Goal: Transaction & Acquisition: Purchase product/service

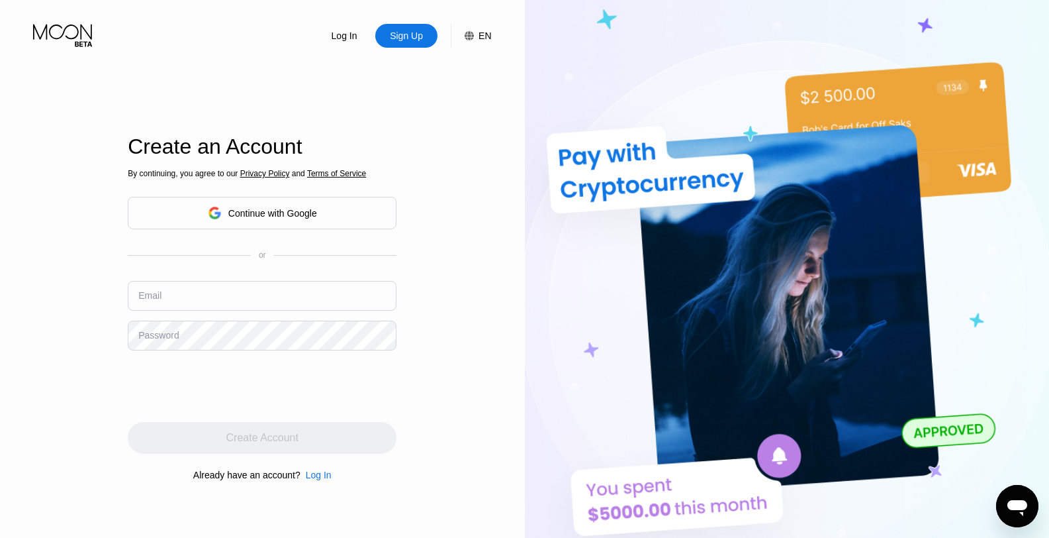
click at [238, 283] on input "text" at bounding box center [262, 296] width 269 height 30
paste input "[EMAIL_ADDRESS][DOMAIN_NAME]"
type input "[EMAIL_ADDRESS][DOMAIN_NAME]"
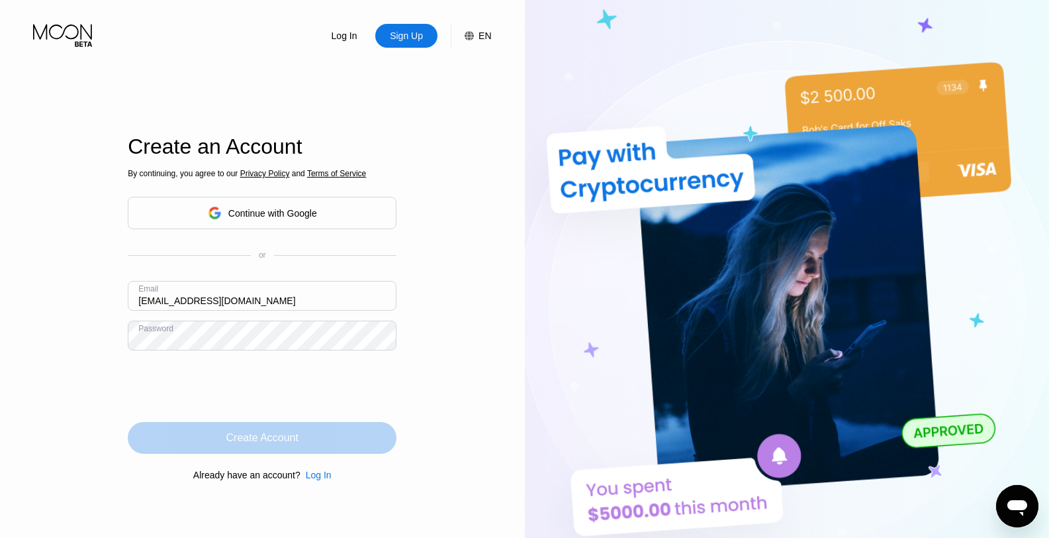
click at [260, 446] on div "Create Account" at bounding box center [262, 438] width 269 height 32
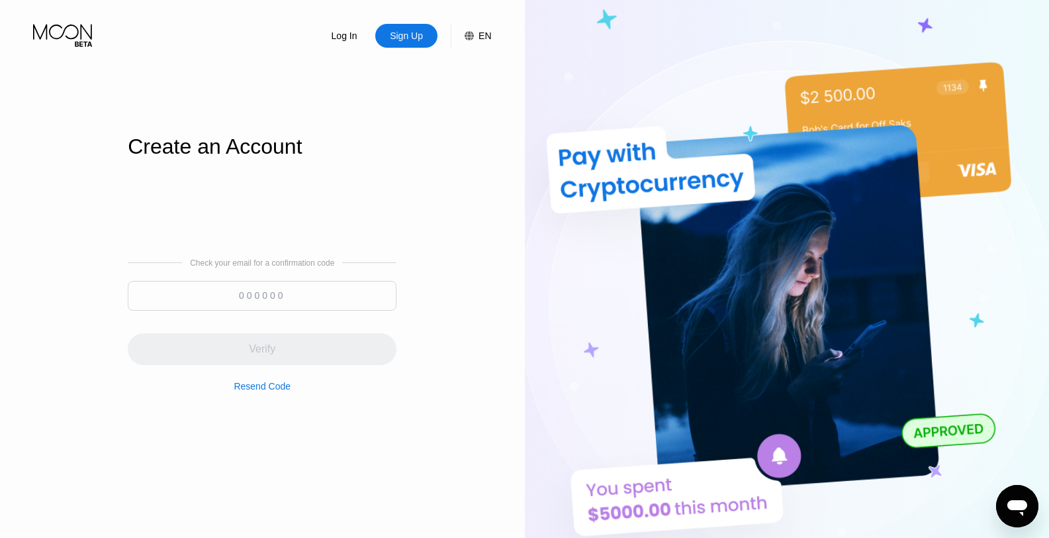
click at [220, 301] on input at bounding box center [262, 296] width 269 height 30
paste input "561076"
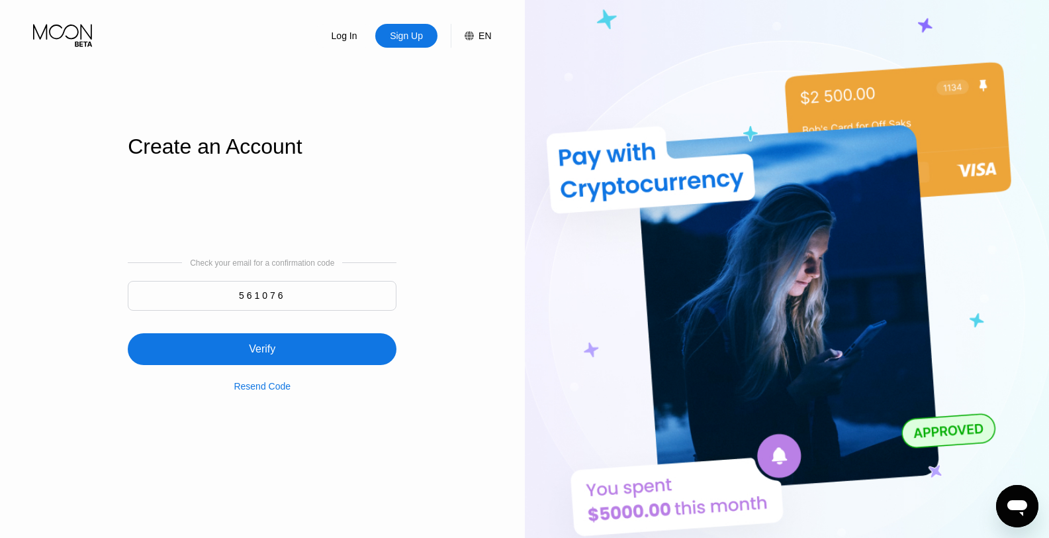
type input "561076"
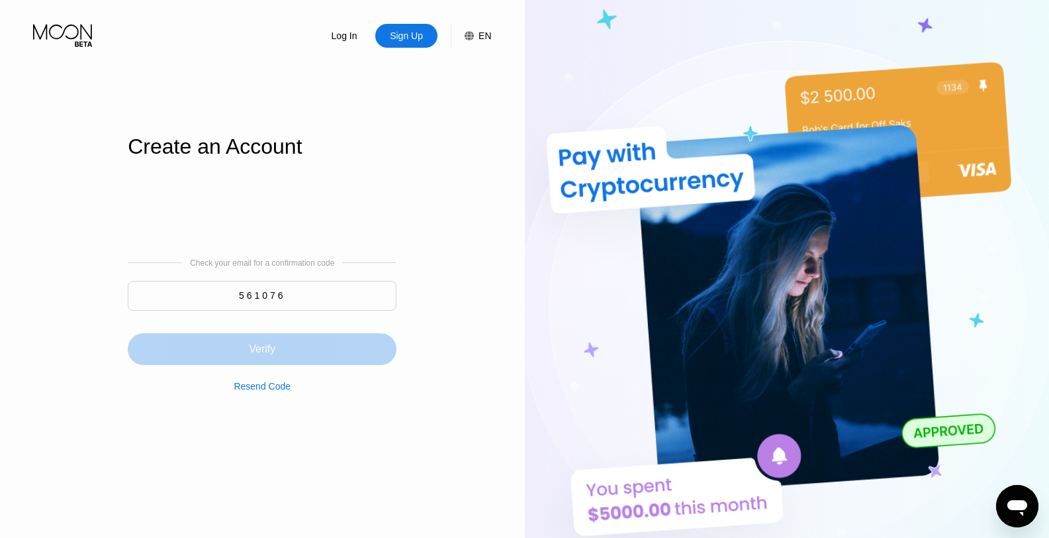
click at [265, 340] on div "Verify" at bounding box center [262, 349] width 269 height 32
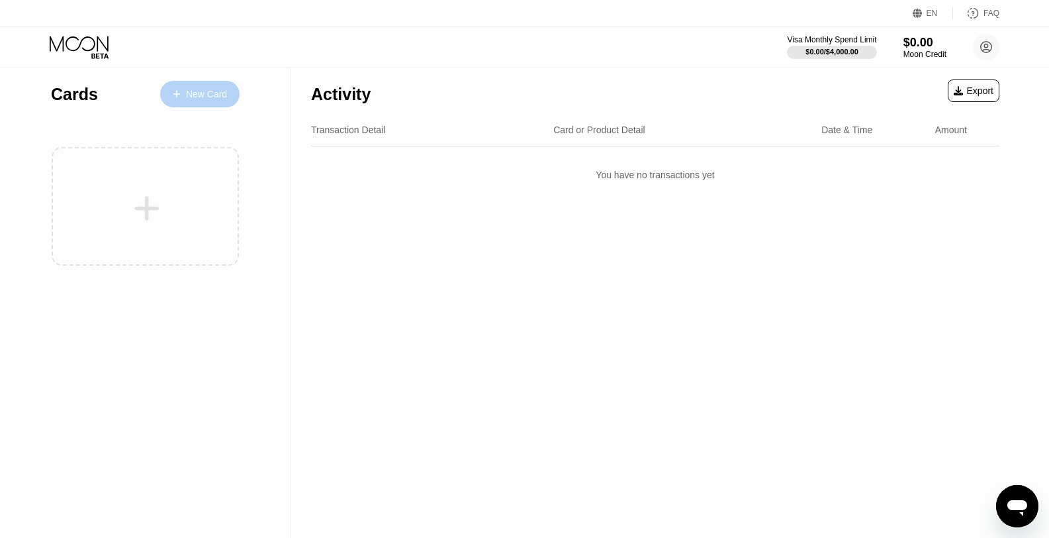
click at [218, 89] on div "New Card" at bounding box center [206, 94] width 41 height 11
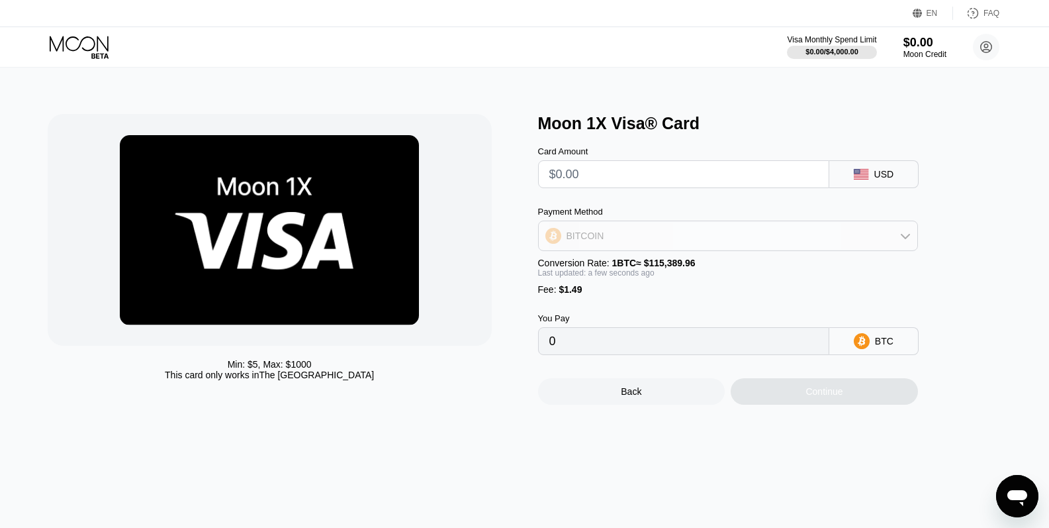
click at [873, 237] on div "BITCOIN" at bounding box center [728, 235] width 379 height 26
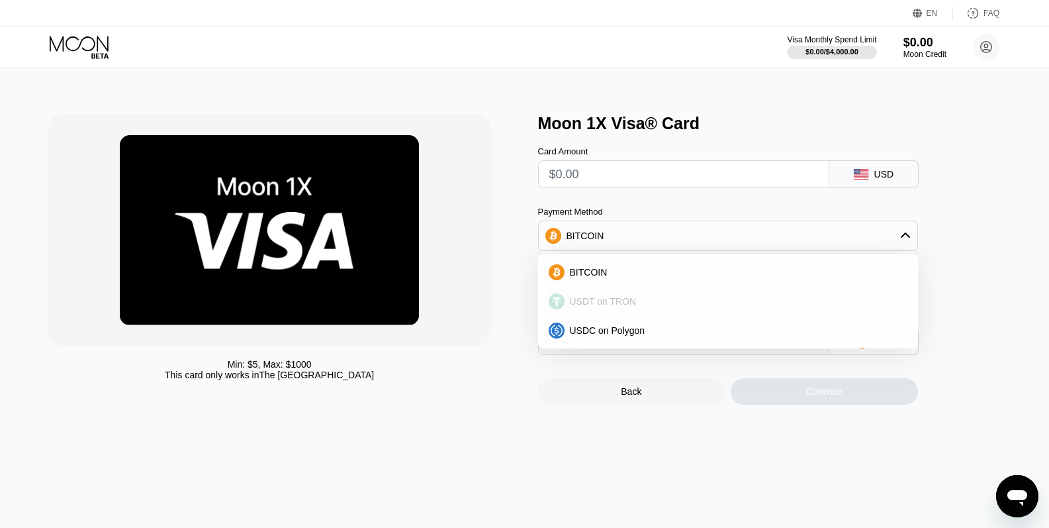
click at [638, 307] on div "USDT on TRON" at bounding box center [736, 301] width 343 height 11
type input "0.00"
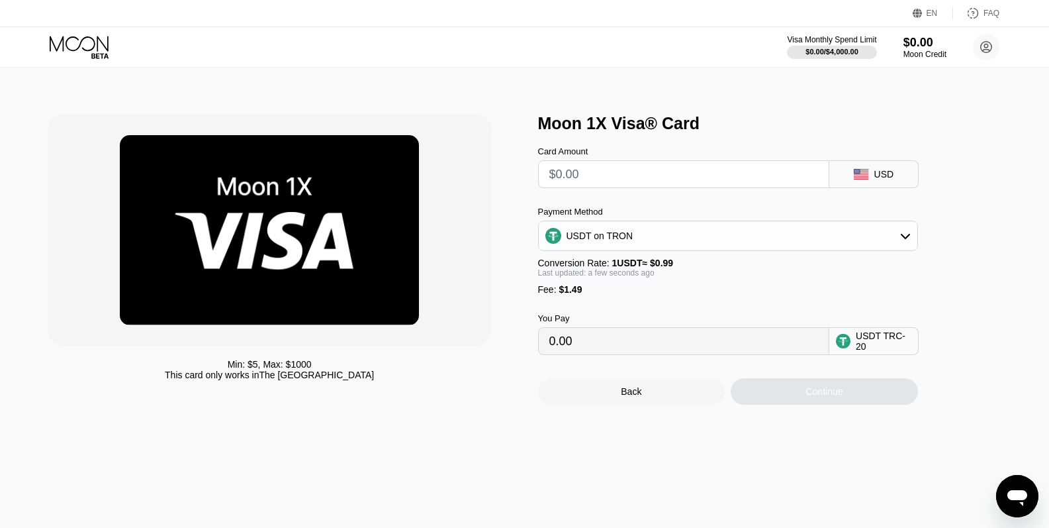
click at [661, 168] on input "text" at bounding box center [684, 174] width 269 height 26
type input "$1"
type input "2.52"
type input "$11"
type input "12.62"
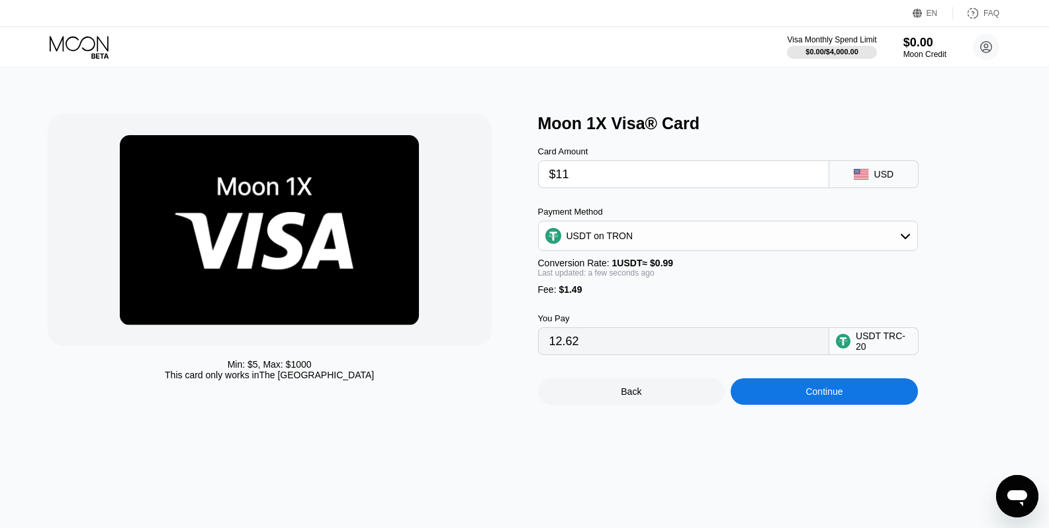
type input "$1"
type input "2.52"
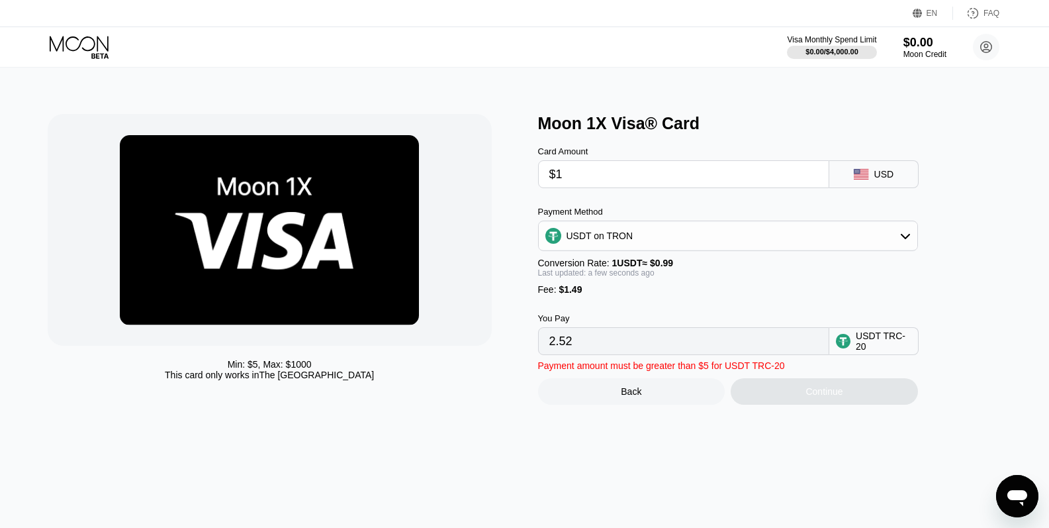
type input "$10"
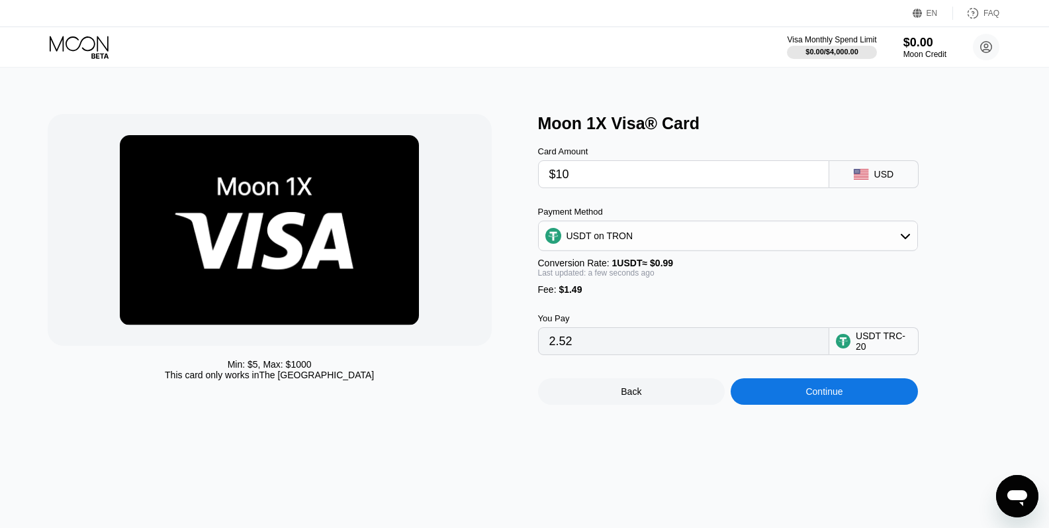
type input "11.61"
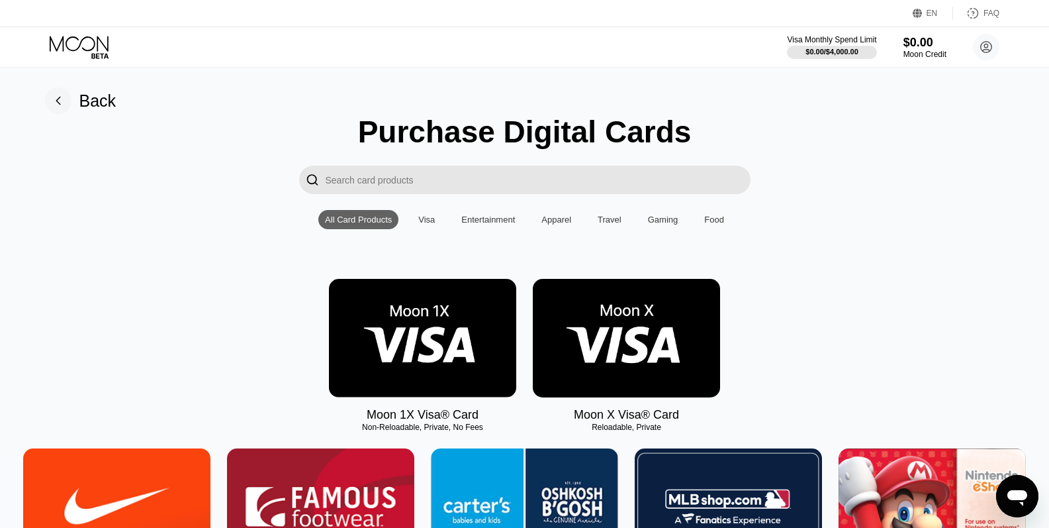
click at [637, 352] on img at bounding box center [626, 338] width 187 height 119
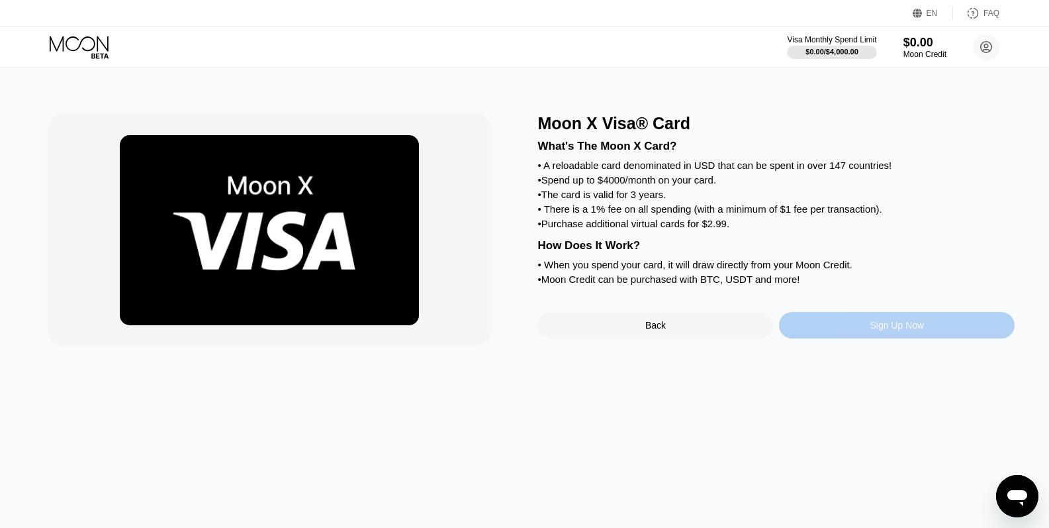
click at [886, 323] on div "Sign Up Now" at bounding box center [897, 325] width 54 height 11
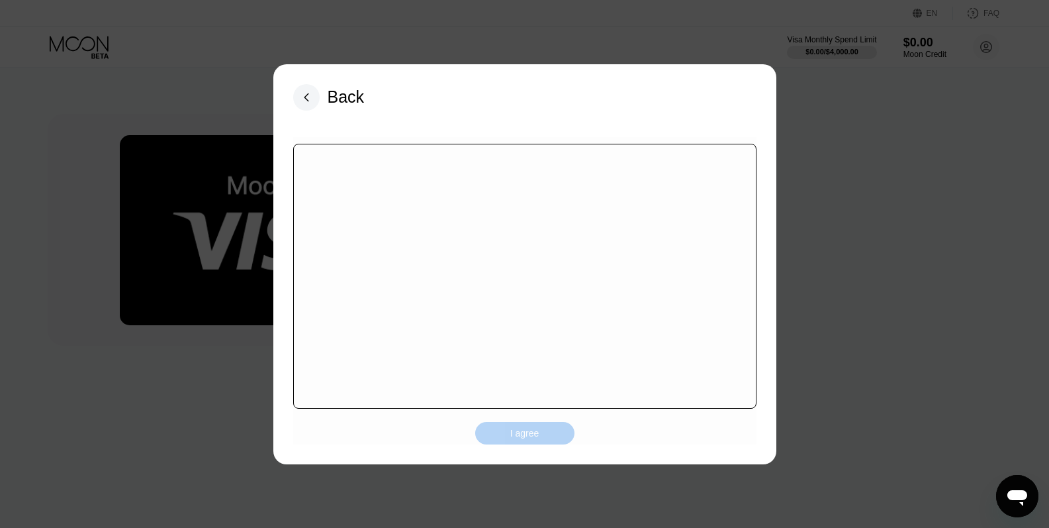
click at [546, 436] on div "I agree" at bounding box center [524, 433] width 99 height 23
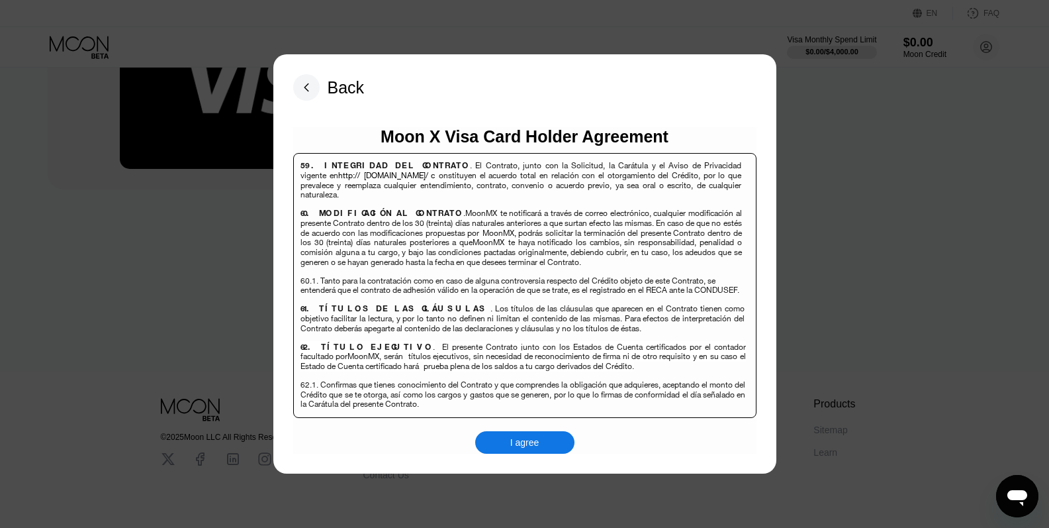
scroll to position [196, 0]
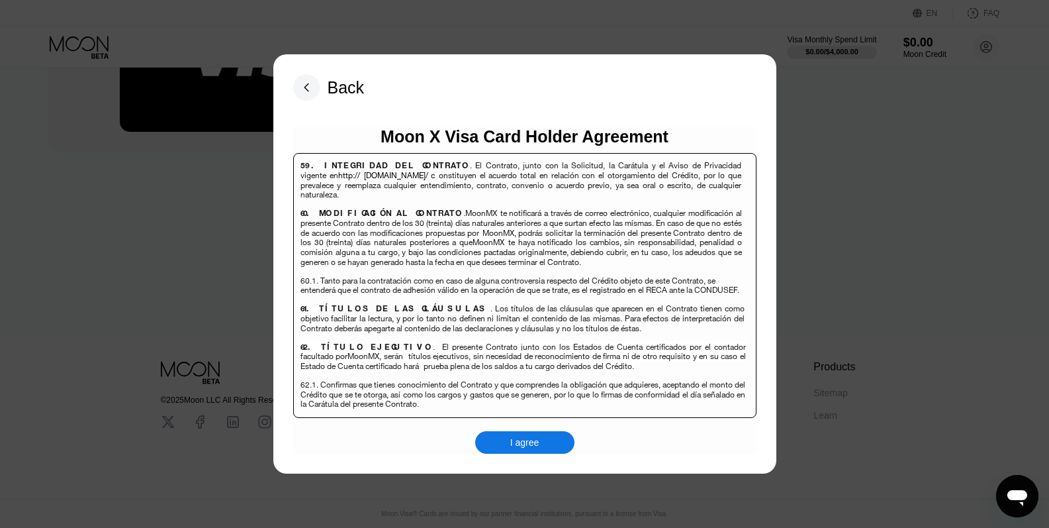
click at [517, 444] on div "I agree" at bounding box center [524, 442] width 29 height 12
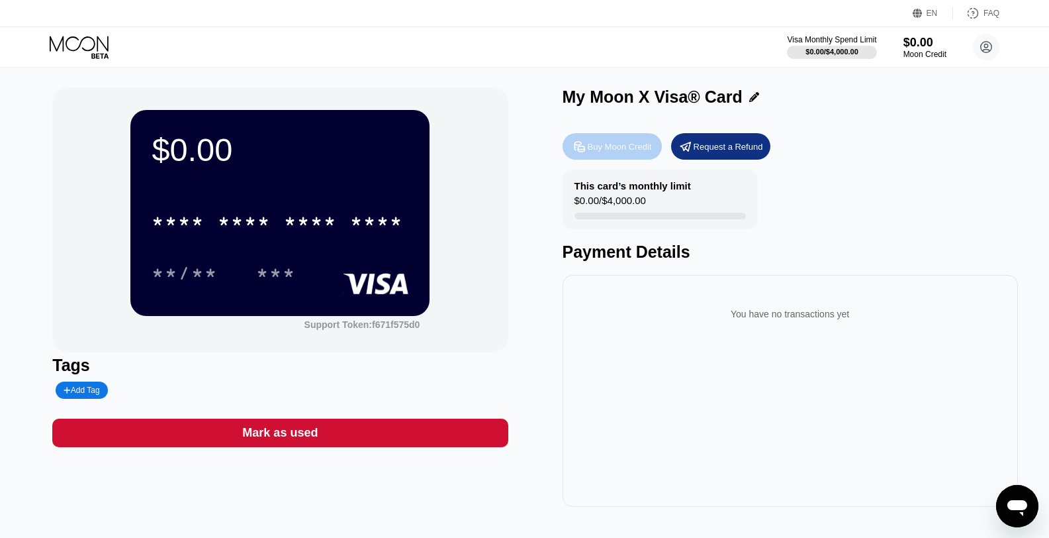
click at [593, 151] on div "Buy Moon Credit" at bounding box center [620, 146] width 64 height 11
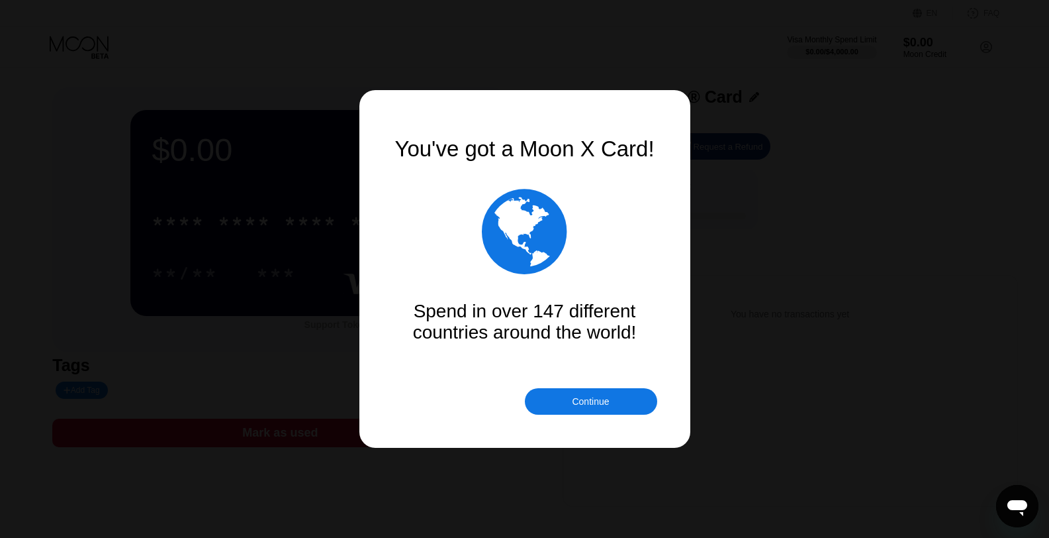
click at [590, 399] on div "Continue" at bounding box center [590, 401] width 37 height 11
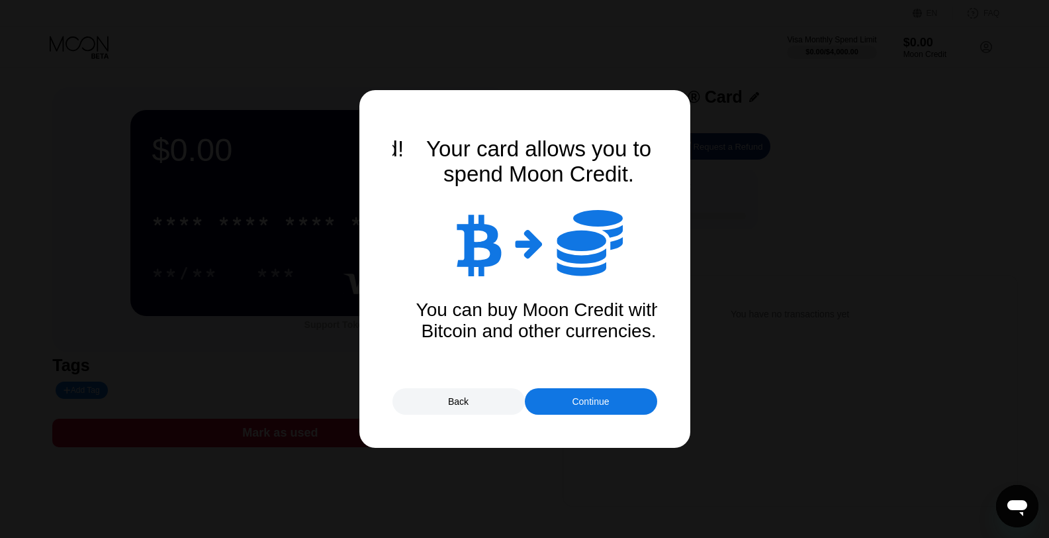
click at [595, 403] on div "Continue" at bounding box center [590, 401] width 37 height 11
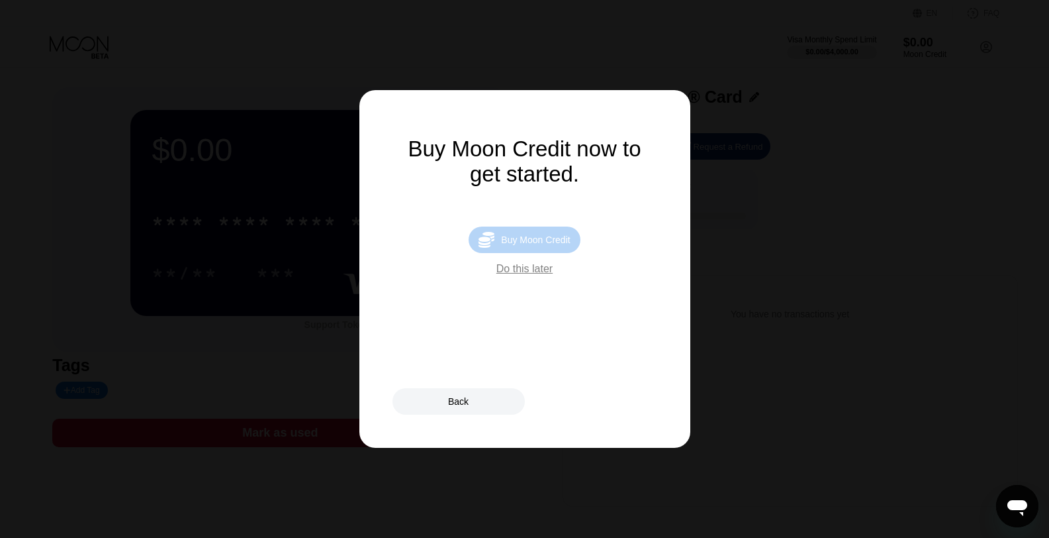
drag, startPoint x: 540, startPoint y: 248, endPoint x: 544, endPoint y: 255, distance: 7.7
click at [540, 248] on div " Buy Moon Credit" at bounding box center [524, 239] width 111 height 26
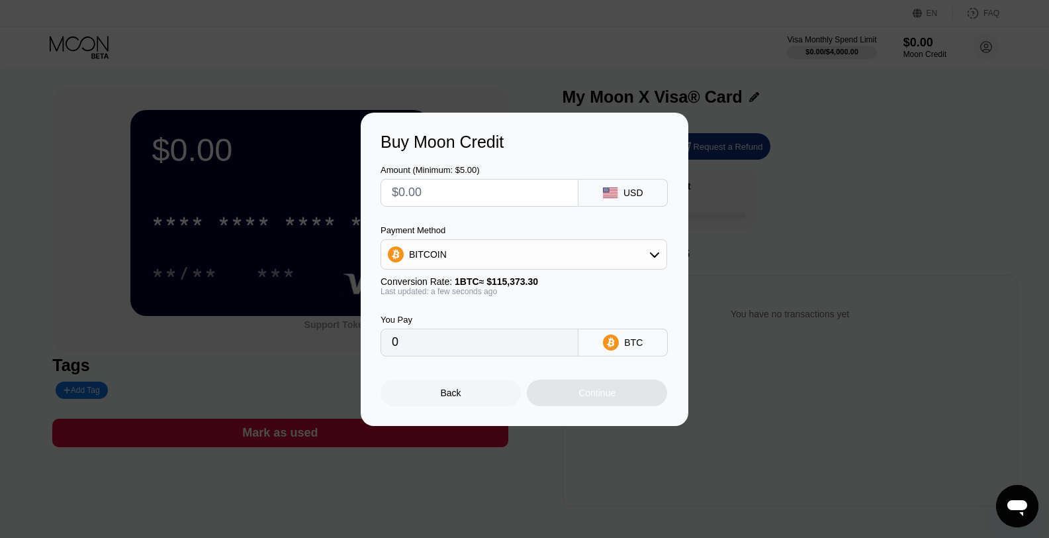
click at [520, 190] on input "text" at bounding box center [479, 192] width 175 height 26
type input "$1"
type input "0.00000867"
type input "$11"
type input "0.00009535"
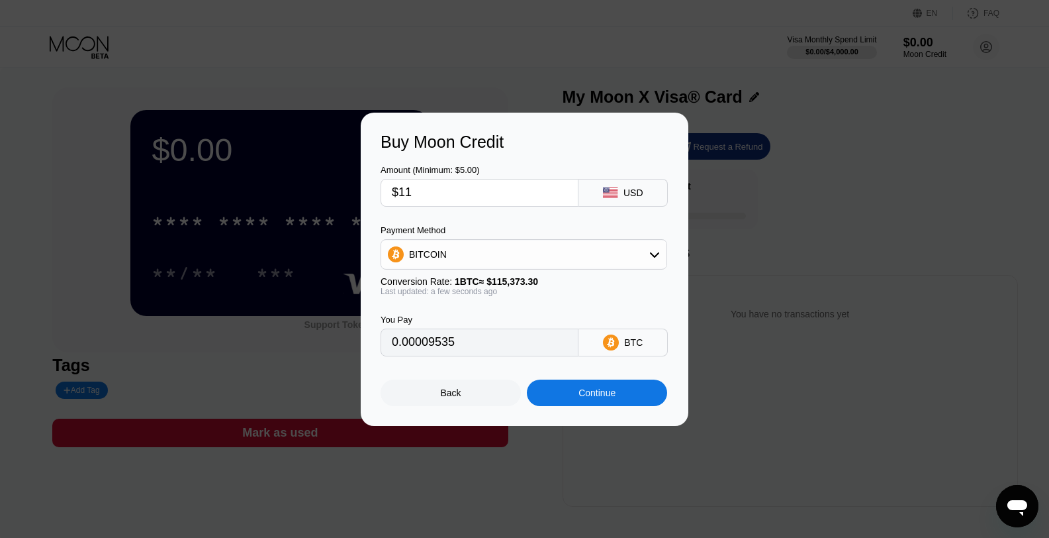
type input "$11"
click at [636, 257] on div "BITCOIN" at bounding box center [523, 254] width 285 height 26
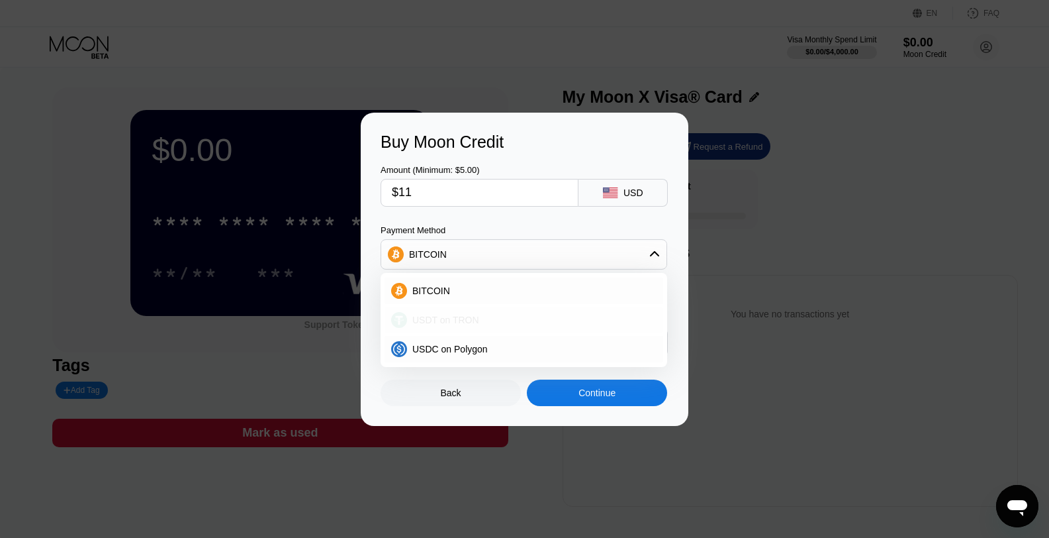
click at [503, 315] on div "USDT on TRON" at bounding box center [532, 319] width 250 height 11
type input "11.11"
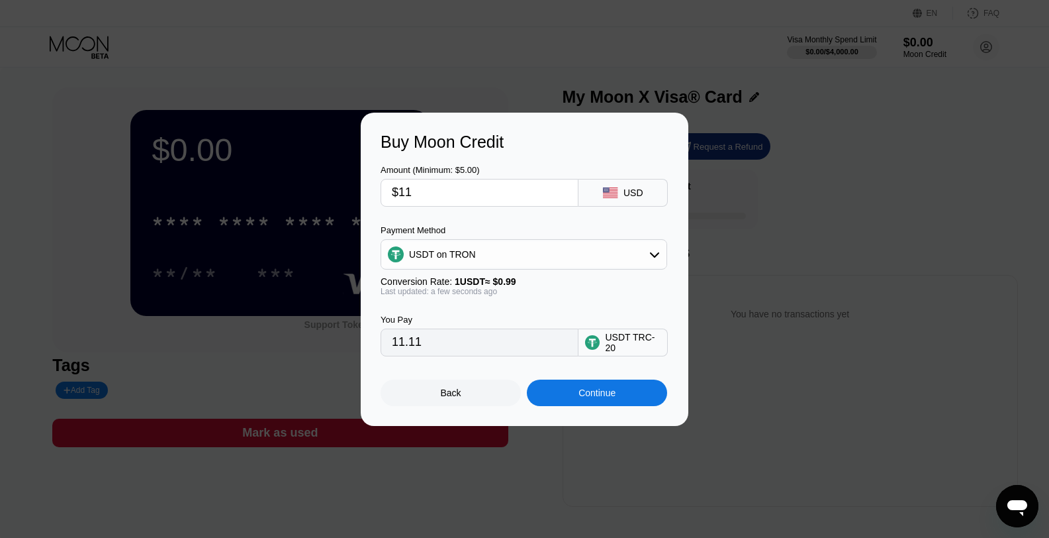
click at [424, 341] on input "11.11" at bounding box center [479, 342] width 175 height 26
click at [423, 341] on input "11.11" at bounding box center [479, 342] width 175 height 26
click at [432, 185] on input "$11" at bounding box center [479, 192] width 175 height 26
type input "$1"
type input "1.01"
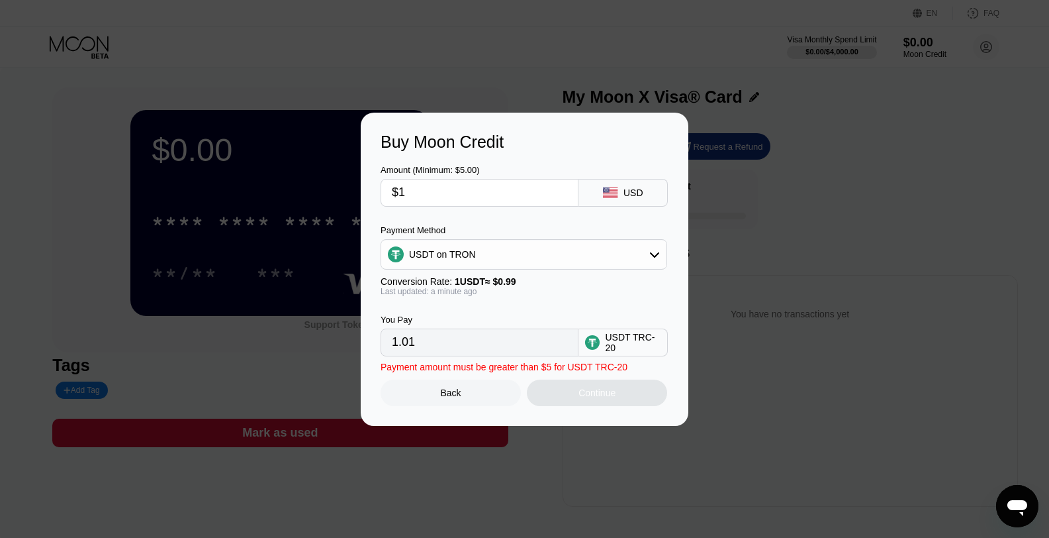
type input "$10"
type input "10.10"
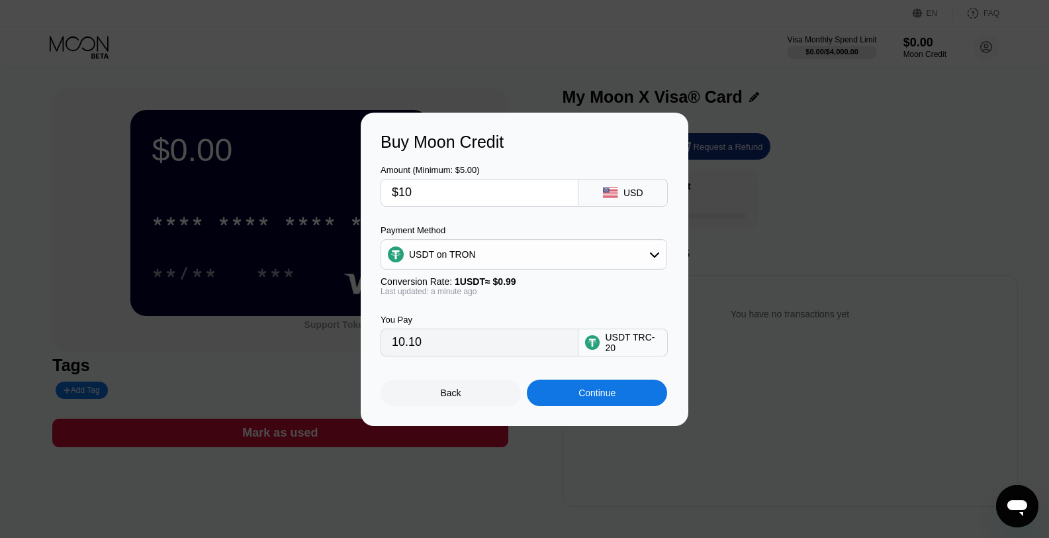
type input "$10"
type input "$1"
type input "1.01"
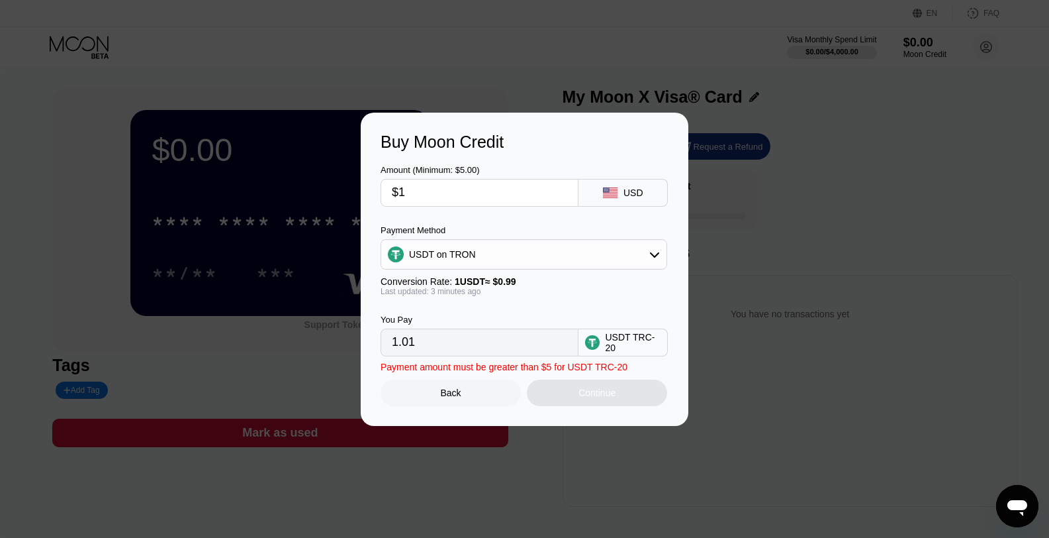
type input "$12"
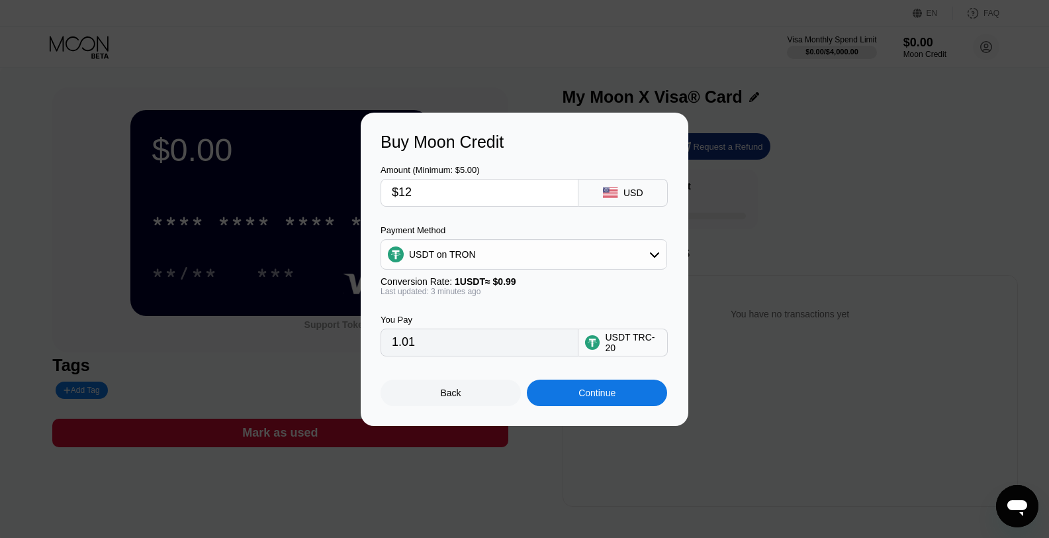
type input "12.12"
type input "$12.8"
type input "12.93"
type input "$12."
type input "12.12"
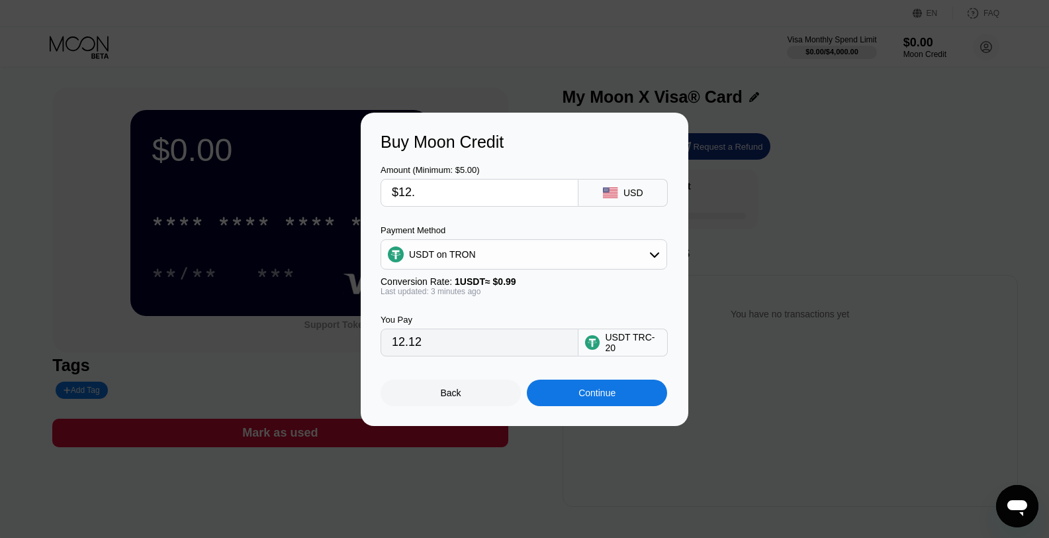
type input "$12.5"
type input "12.63"
type input "$12."
type input "12.12"
type input "$12.8"
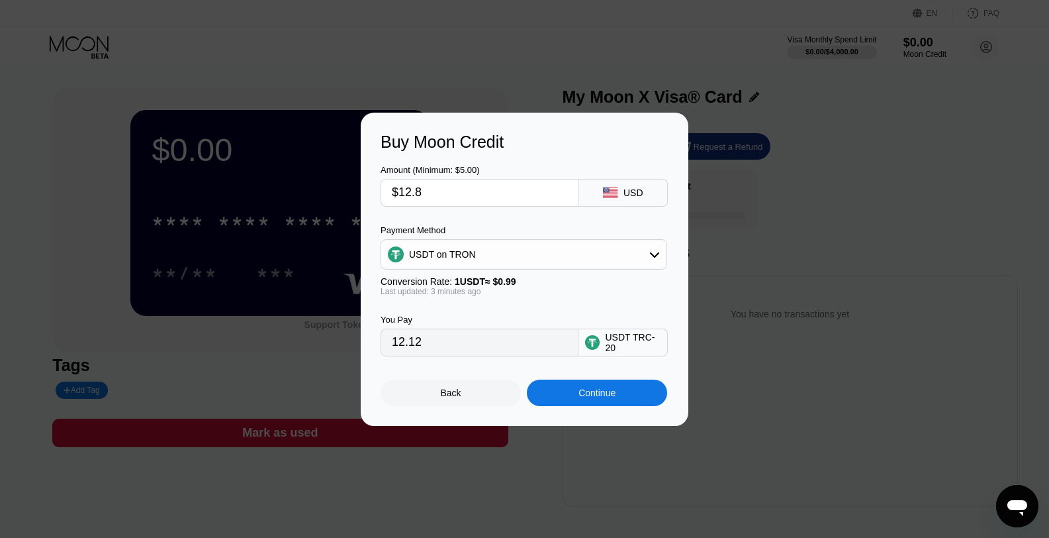
type input "12.93"
type input "$12."
type input "12.12"
type input "$12.7"
type input "12.83"
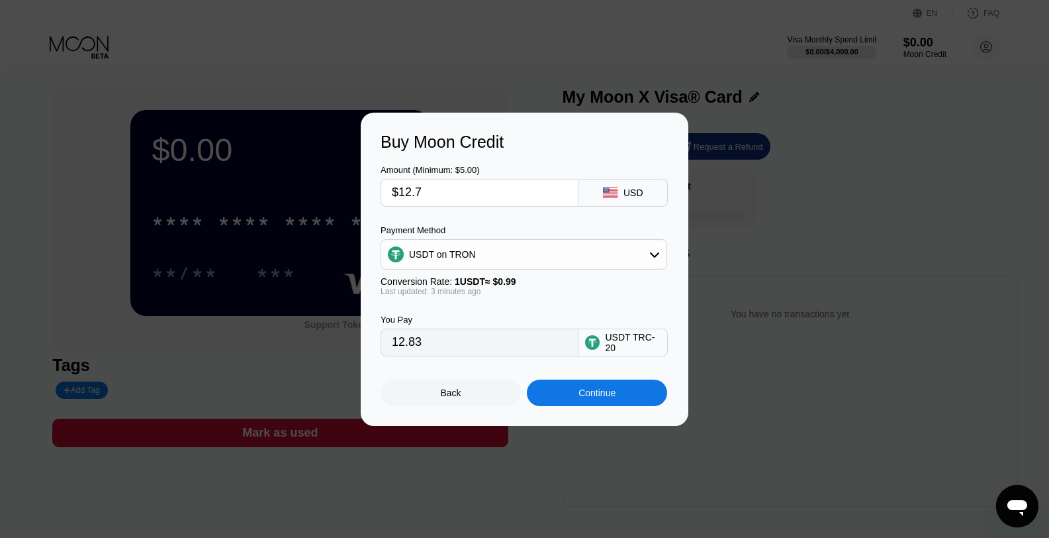
type input "$12.7"
click at [600, 393] on div "Continue" at bounding box center [597, 392] width 37 height 11
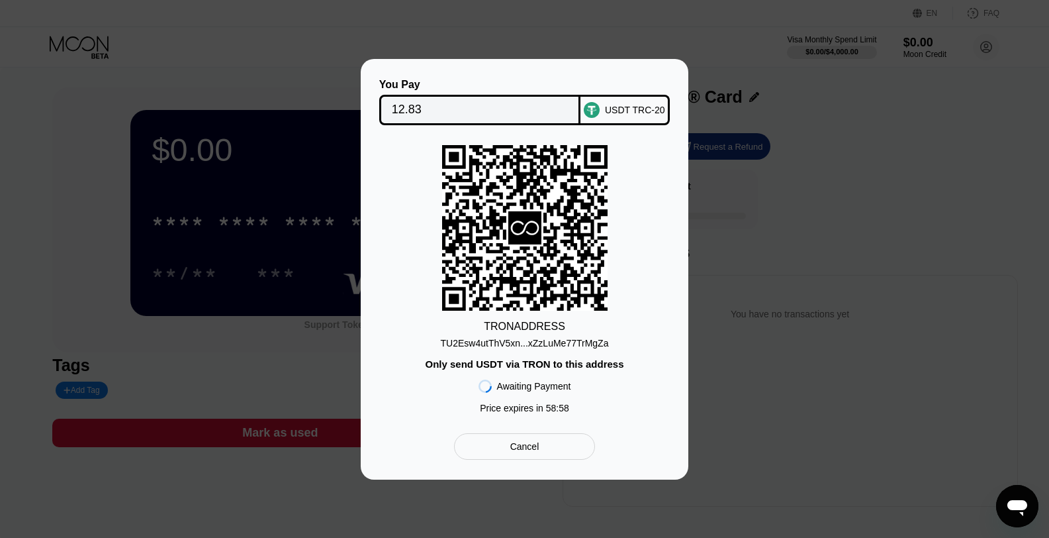
click at [552, 340] on div "TU2Esw4utThV5xn...xZzLuMe77TrMgZa" at bounding box center [525, 343] width 168 height 11
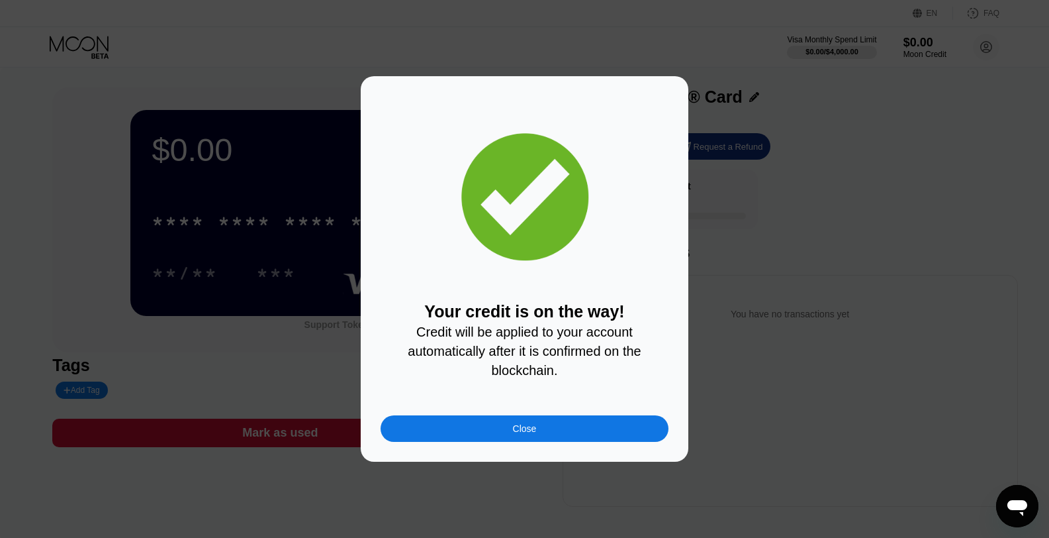
click at [571, 431] on div "Close" at bounding box center [525, 428] width 288 height 26
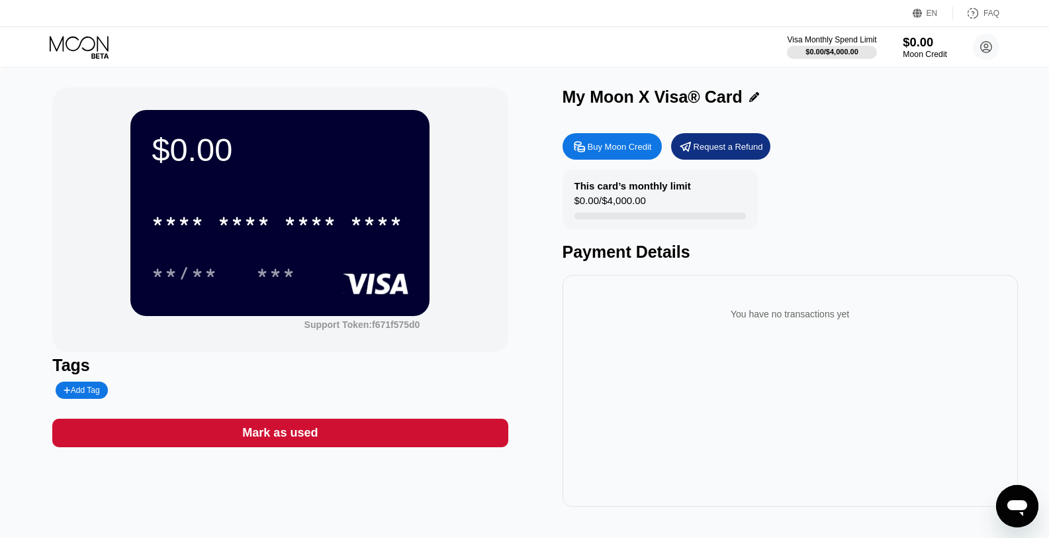
click at [915, 42] on div "$0.00" at bounding box center [925, 42] width 44 height 14
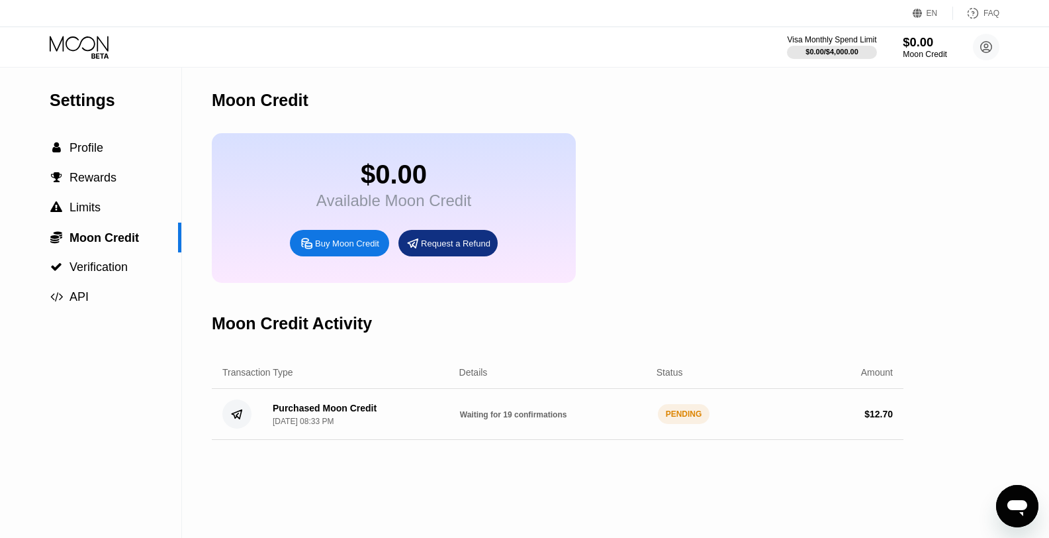
click at [917, 46] on div "$0.00" at bounding box center [925, 42] width 44 height 14
click at [372, 244] on div "Buy Moon Credit" at bounding box center [347, 243] width 64 height 11
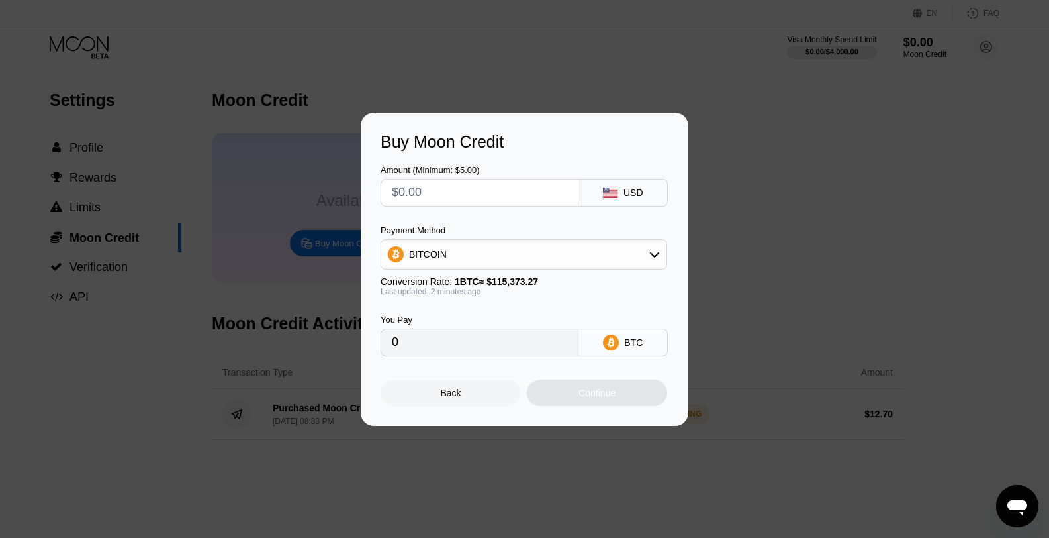
click at [445, 397] on div "Back" at bounding box center [451, 392] width 21 height 11
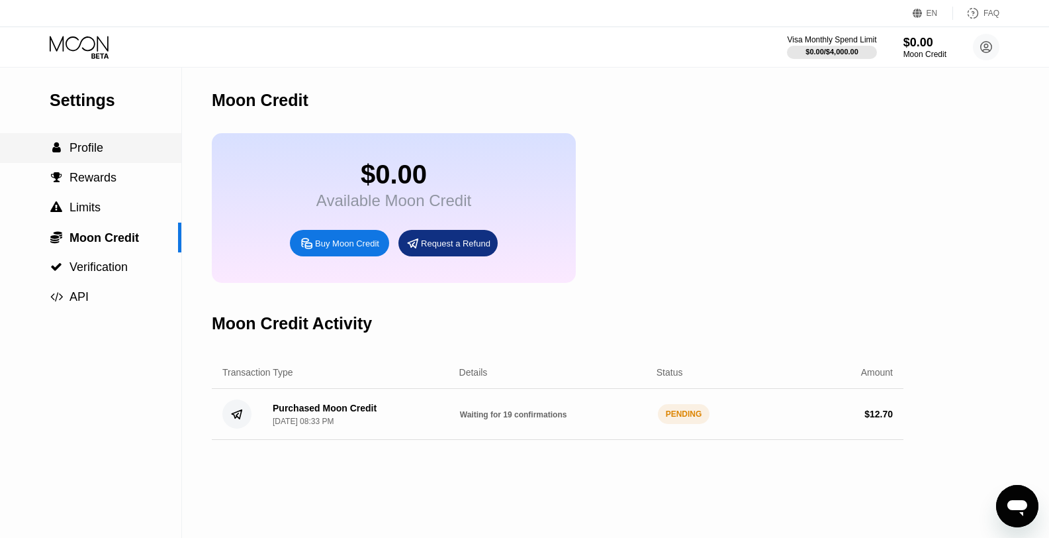
click at [113, 145] on div " Profile" at bounding box center [90, 148] width 181 height 14
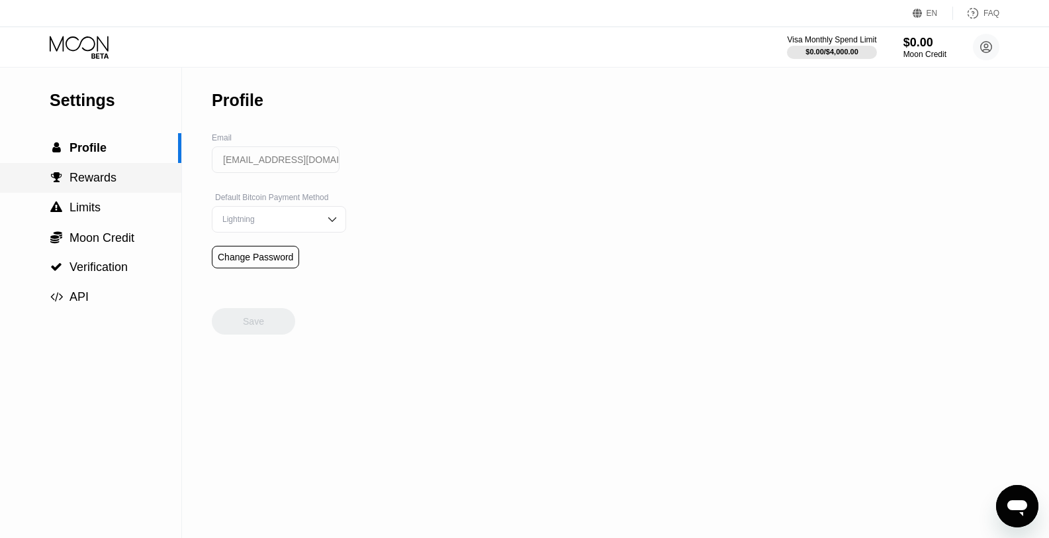
click at [122, 169] on div " Rewards" at bounding box center [90, 178] width 181 height 30
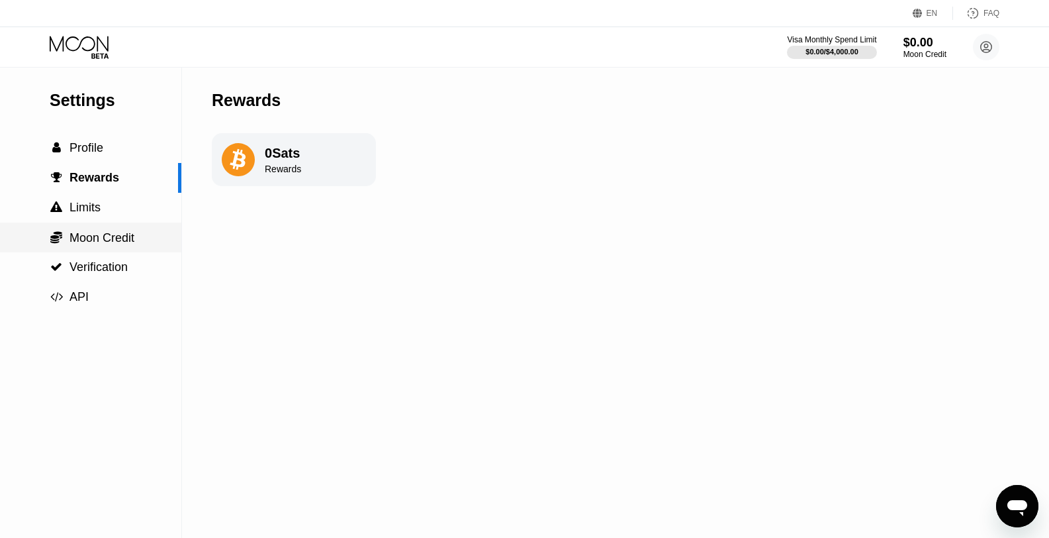
click at [130, 231] on span "Moon Credit" at bounding box center [102, 237] width 65 height 13
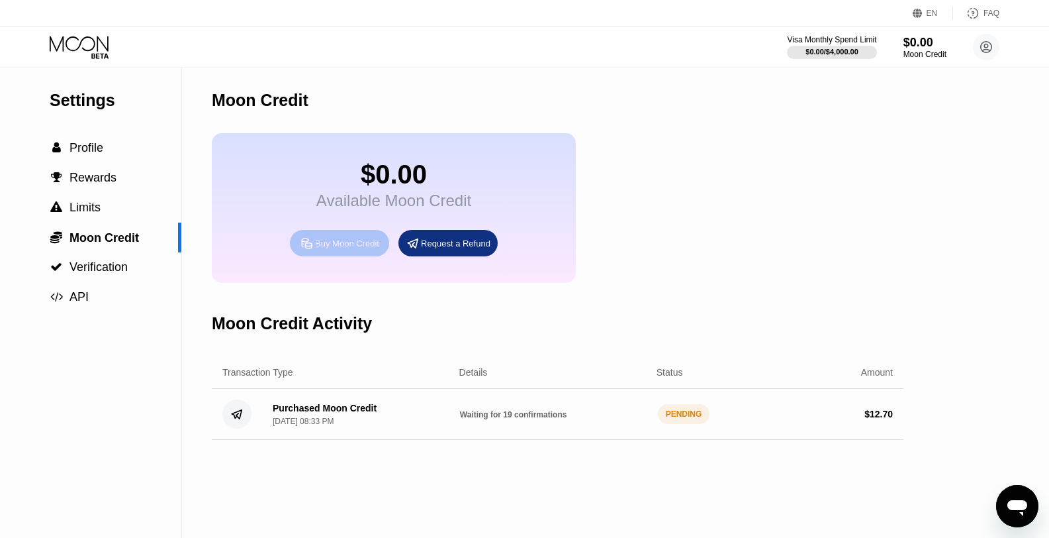
click at [336, 240] on div "Buy Moon Credit" at bounding box center [347, 243] width 64 height 11
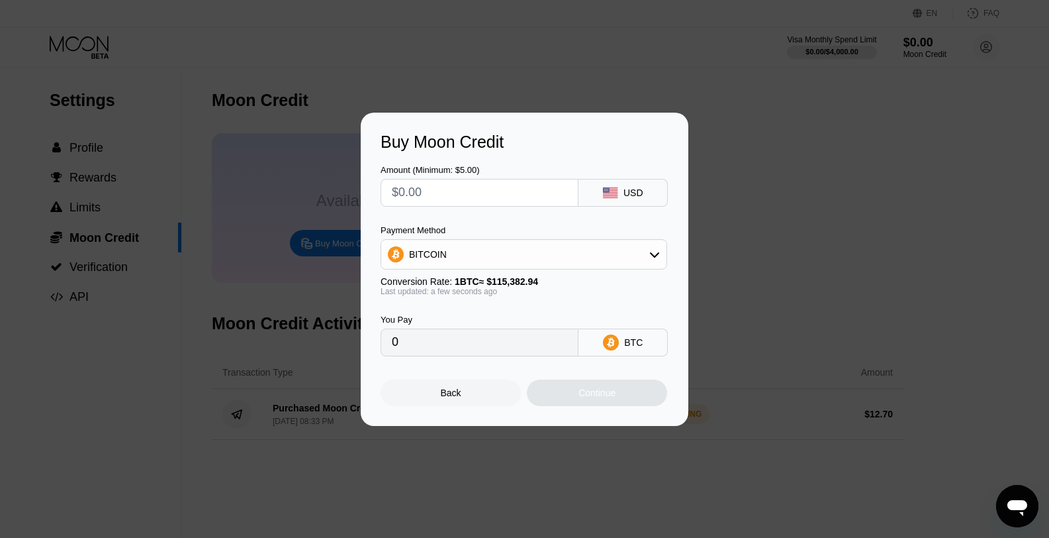
click at [771, 151] on div "Buy Moon Credit Amount (Minimum: $5.00) USD Payment Method BITCOIN Conversion R…" at bounding box center [524, 269] width 1049 height 313
click at [769, 152] on div "Buy Moon Credit Amount (Minimum: $5.00) USD Payment Method BITCOIN Conversion R…" at bounding box center [524, 269] width 1049 height 313
click at [768, 153] on div "Buy Moon Credit Amount (Minimum: $5.00) USD Payment Method BITCOIN Conversion R…" at bounding box center [524, 269] width 1049 height 313
click at [467, 398] on div "Back" at bounding box center [451, 392] width 140 height 26
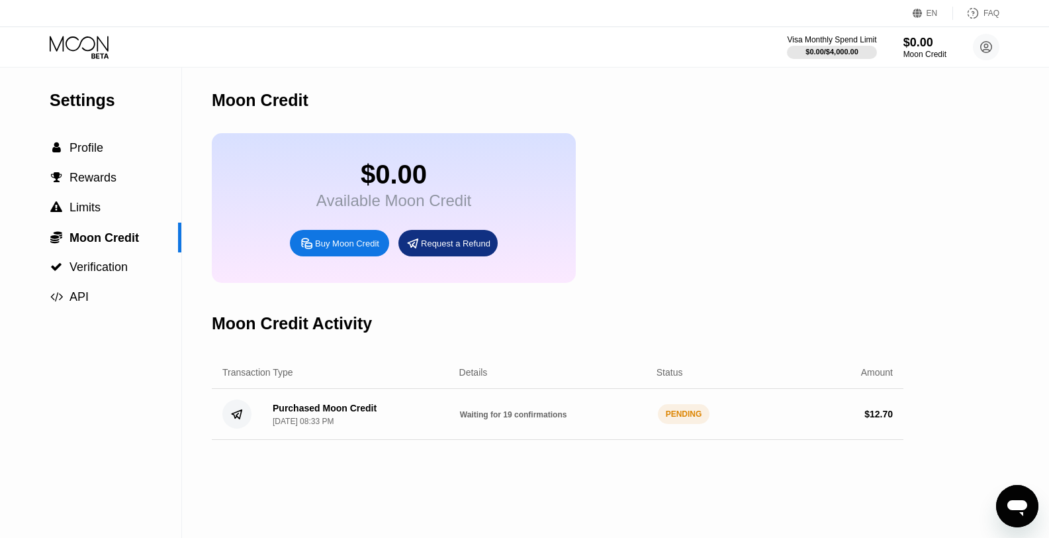
click at [726, 199] on div "$0.00 Available Moon Credit Buy Moon Credit Request a Refund" at bounding box center [558, 208] width 692 height 150
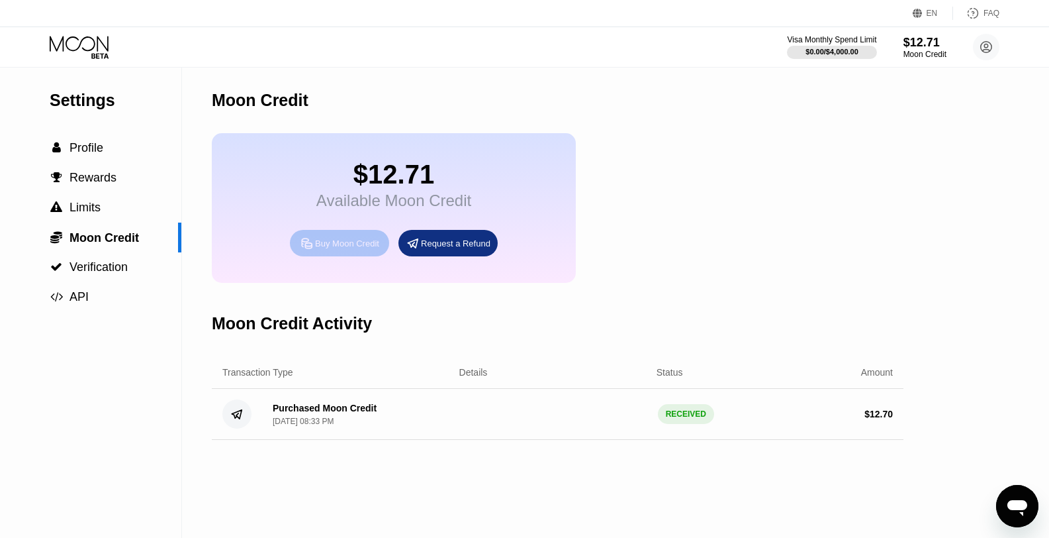
click at [356, 246] on div "Buy Moon Credit" at bounding box center [347, 243] width 64 height 11
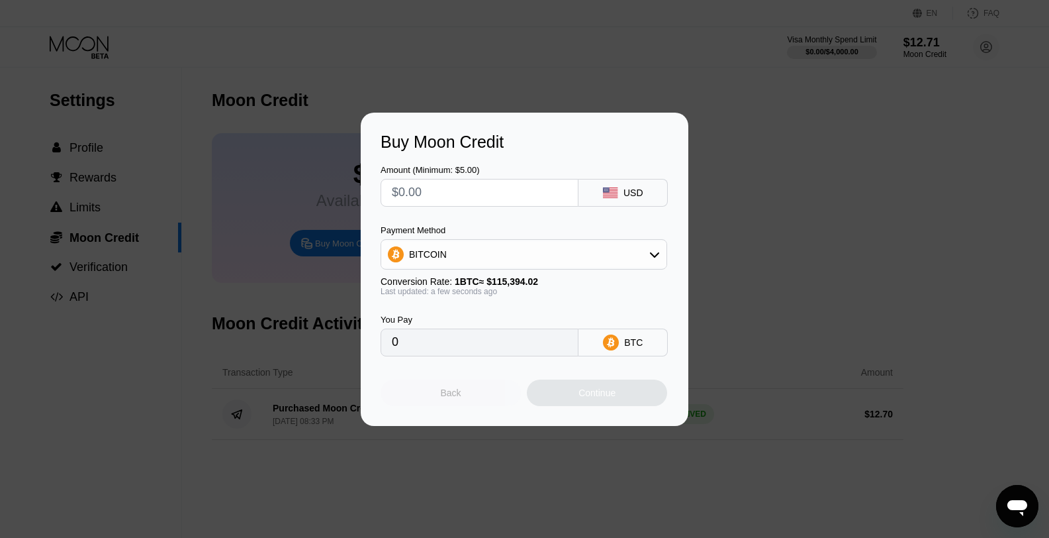
click at [448, 393] on div "Back" at bounding box center [451, 392] width 21 height 11
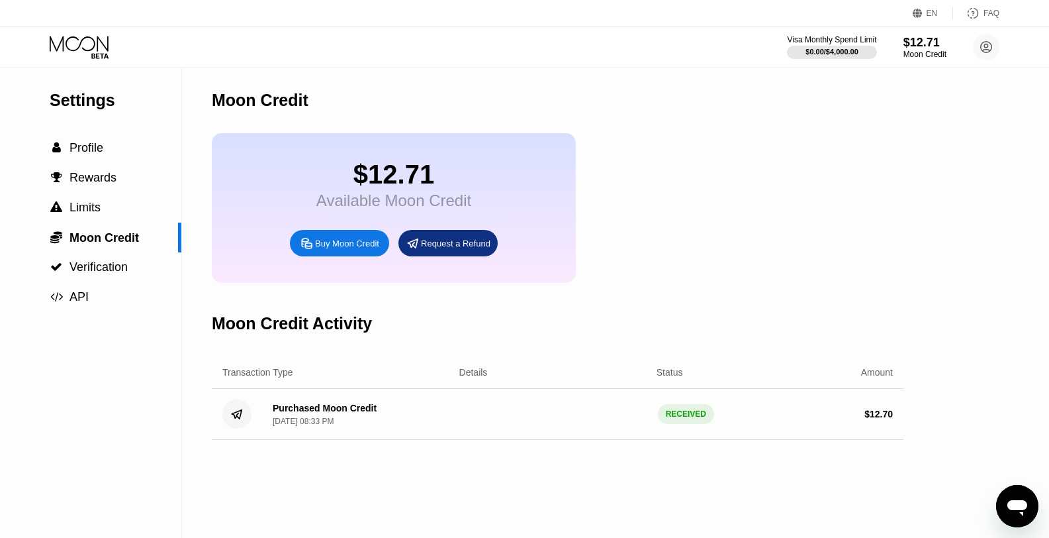
click at [345, 244] on div "Buy Moon Credit" at bounding box center [347, 243] width 64 height 11
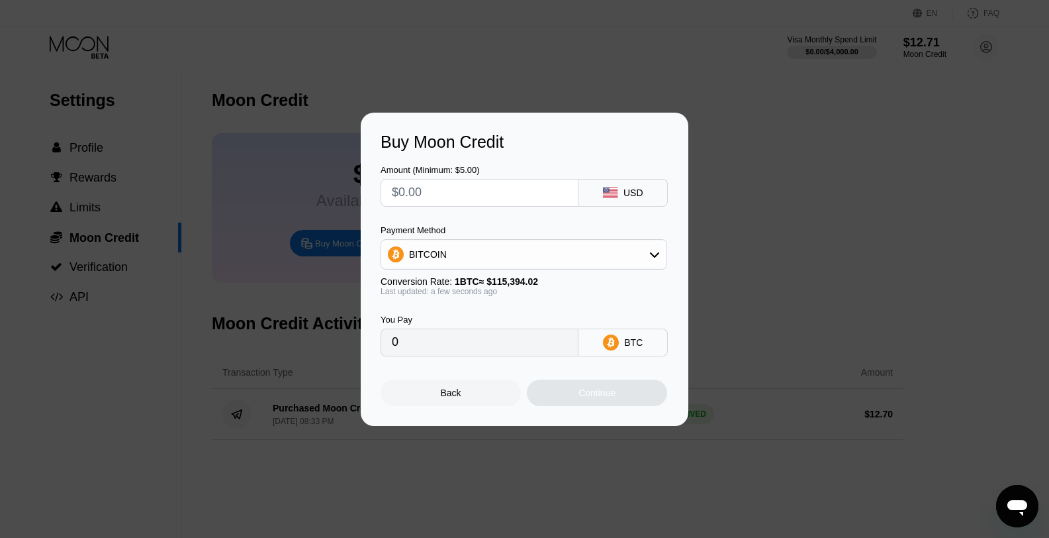
click at [324, 126] on div "Buy Moon Credit Amount (Minimum: $5.00) USD Payment Method BITCOIN Conversion R…" at bounding box center [524, 269] width 1049 height 313
click at [297, 167] on div "Buy Moon Credit Amount (Minimum: $5.00) USD Payment Method BITCOIN Conversion R…" at bounding box center [524, 269] width 1049 height 313
drag, startPoint x: 297, startPoint y: 167, endPoint x: 286, endPoint y: 171, distance: 11.3
click at [296, 167] on div "Buy Moon Credit Amount (Minimum: $5.00) USD Payment Method BITCOIN Conversion R…" at bounding box center [524, 269] width 1049 height 313
click at [276, 191] on div "Buy Moon Credit Amount (Minimum: $5.00) USD Payment Method BITCOIN Conversion R…" at bounding box center [524, 269] width 1049 height 313
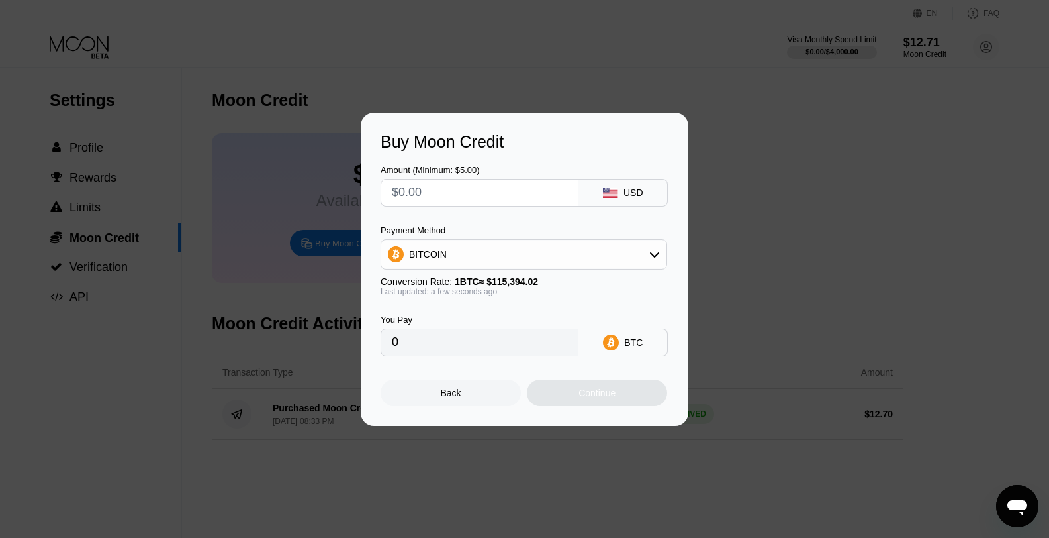
click at [276, 191] on div "Buy Moon Credit Amount (Minimum: $5.00) USD Payment Method BITCOIN Conversion R…" at bounding box center [524, 269] width 1049 height 313
click at [253, 313] on div "Buy Moon Credit Amount (Minimum: $5.00) USD Payment Method BITCOIN Conversion R…" at bounding box center [524, 269] width 1049 height 313
click at [471, 397] on div "Back" at bounding box center [451, 392] width 140 height 26
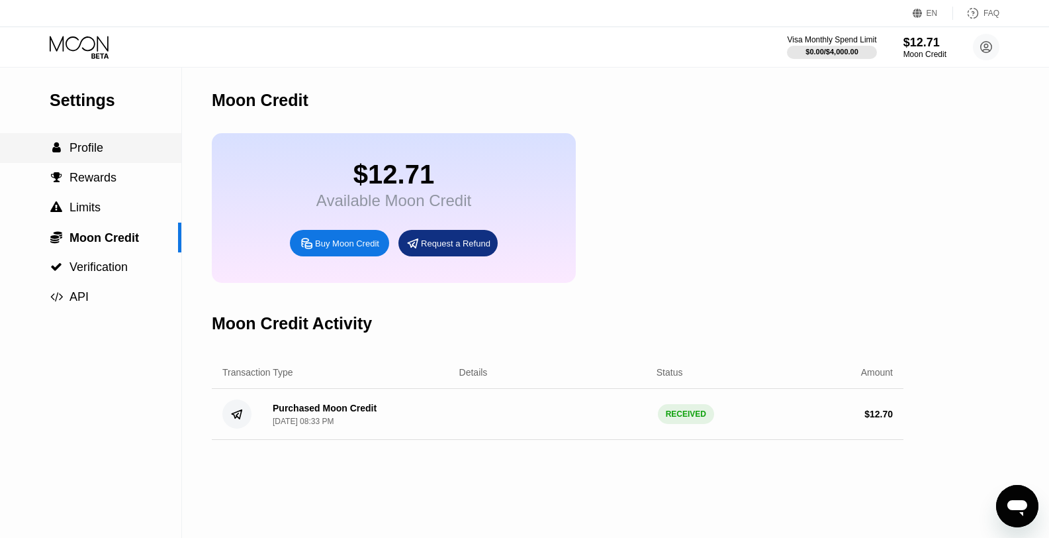
click at [89, 141] on span "Profile" at bounding box center [87, 147] width 34 height 13
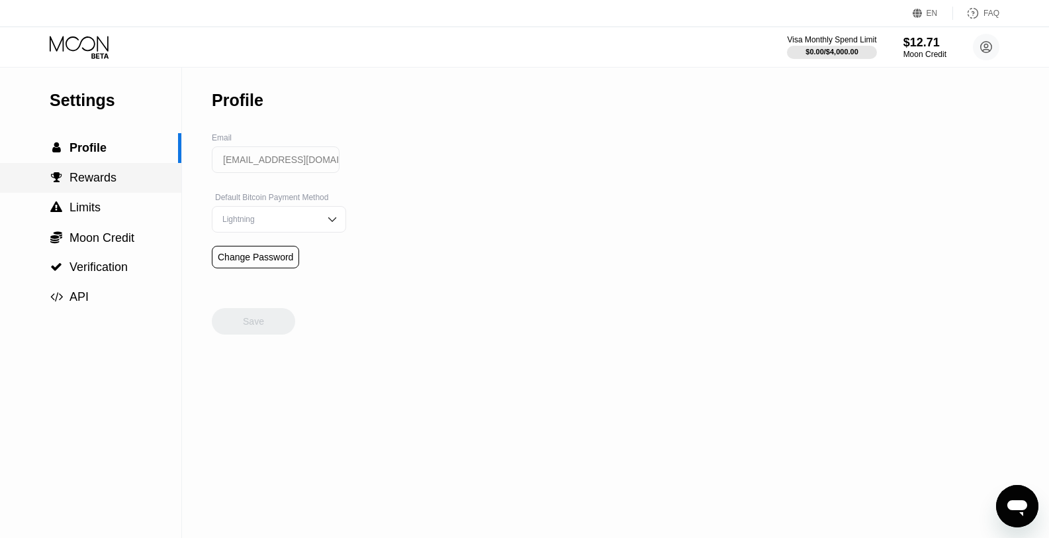
click at [93, 171] on span "Rewards" at bounding box center [93, 177] width 47 height 13
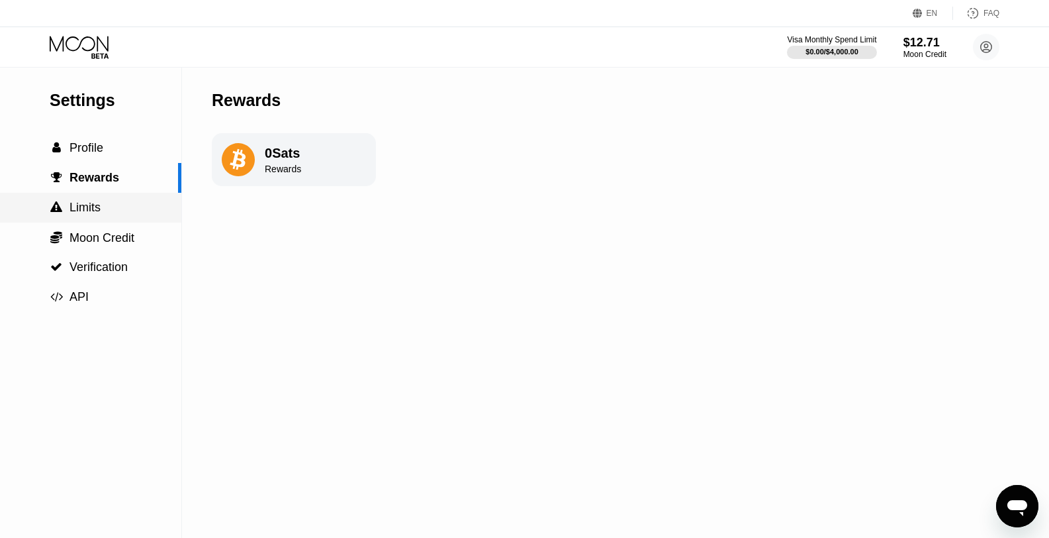
click at [89, 208] on span "Limits" at bounding box center [85, 207] width 31 height 13
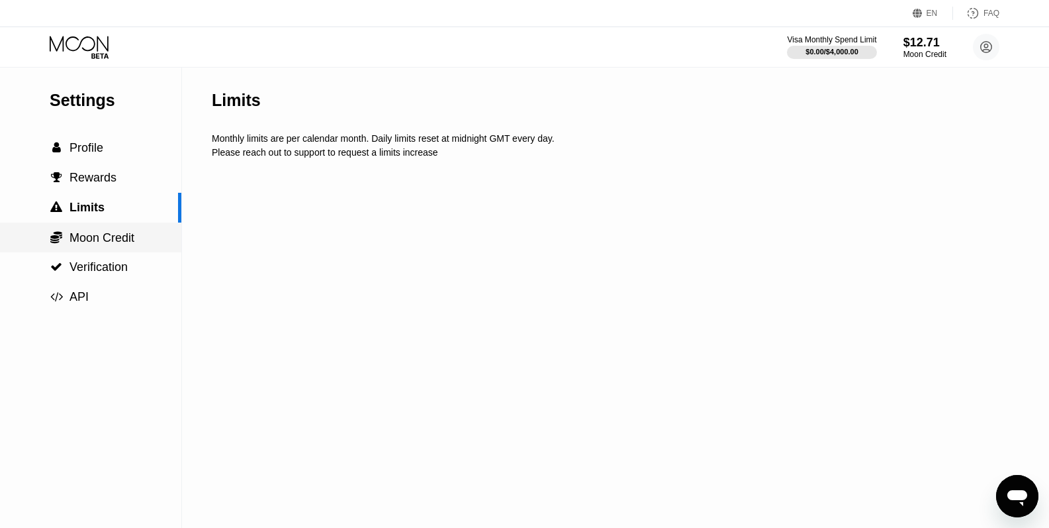
click at [100, 232] on span "Moon Credit" at bounding box center [102, 237] width 65 height 13
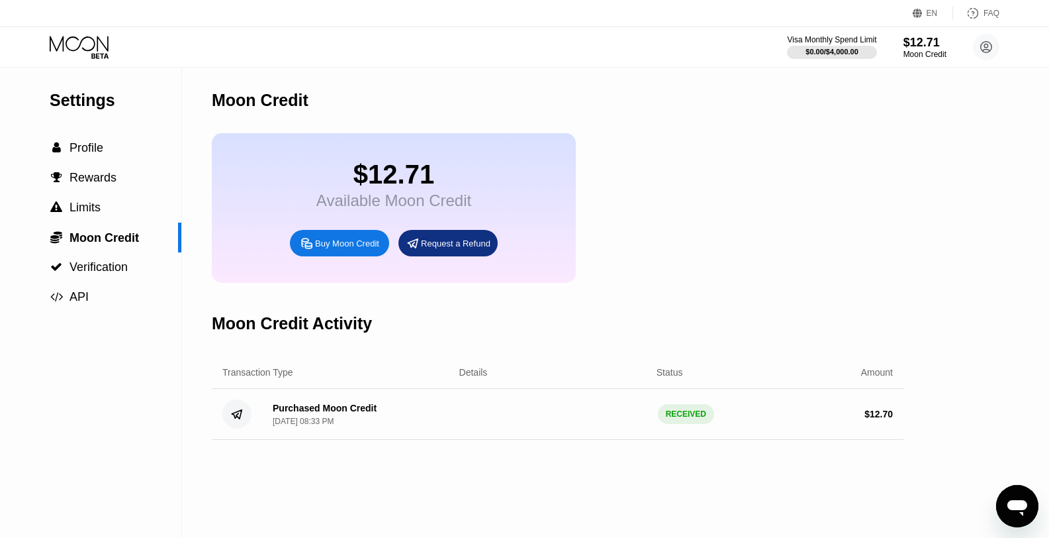
click at [438, 169] on div "$12.71" at bounding box center [393, 175] width 155 height 30
click at [996, 42] on circle at bounding box center [986, 47] width 26 height 26
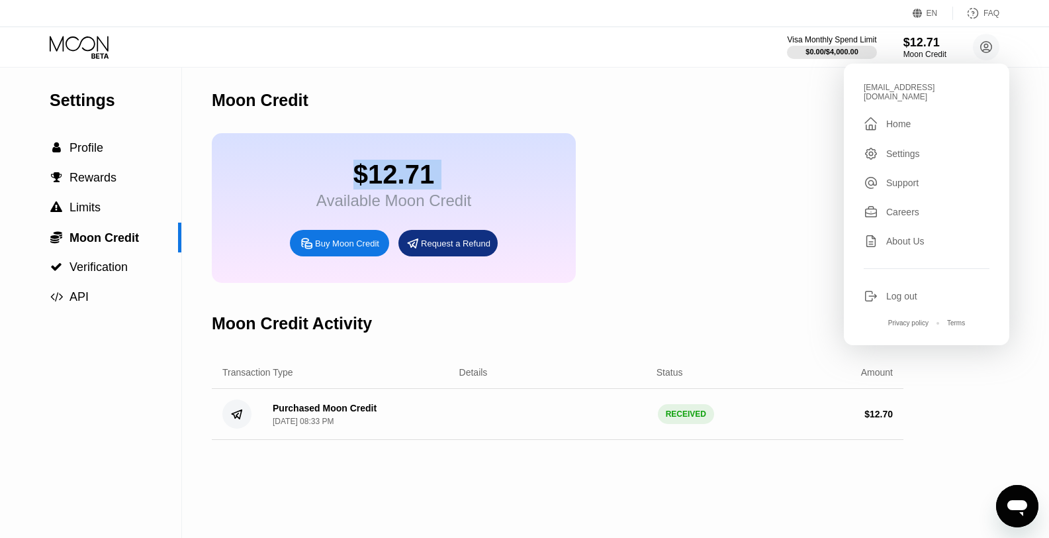
click at [776, 154] on div "$12.71 Available Moon Credit Buy Moon Credit Request a Refund" at bounding box center [558, 208] width 692 height 150
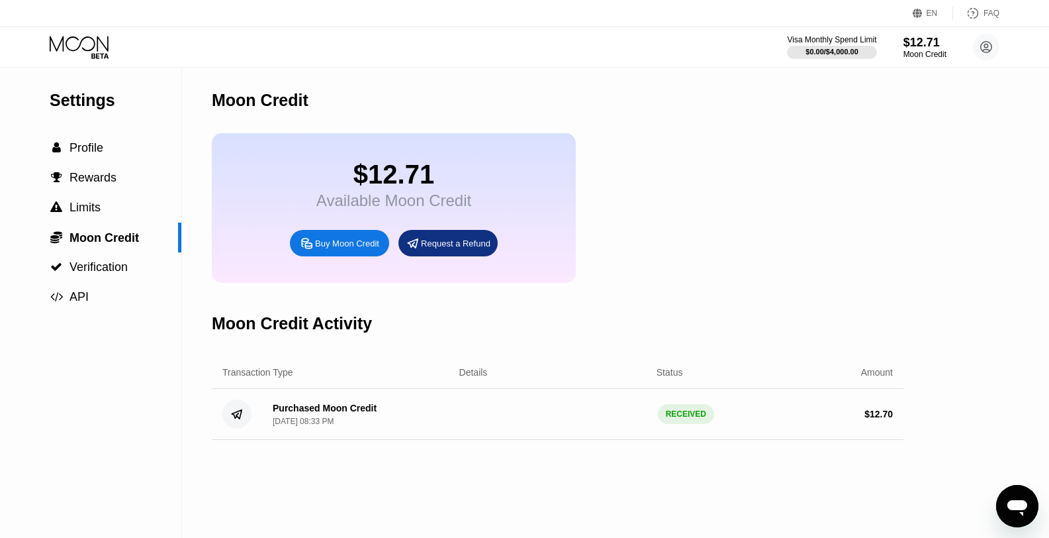
drag, startPoint x: 130, startPoint y: 40, endPoint x: 98, endPoint y: 42, distance: 31.8
click at [128, 42] on div at bounding box center [90, 47] width 81 height 23
click at [98, 42] on icon at bounding box center [81, 47] width 62 height 23
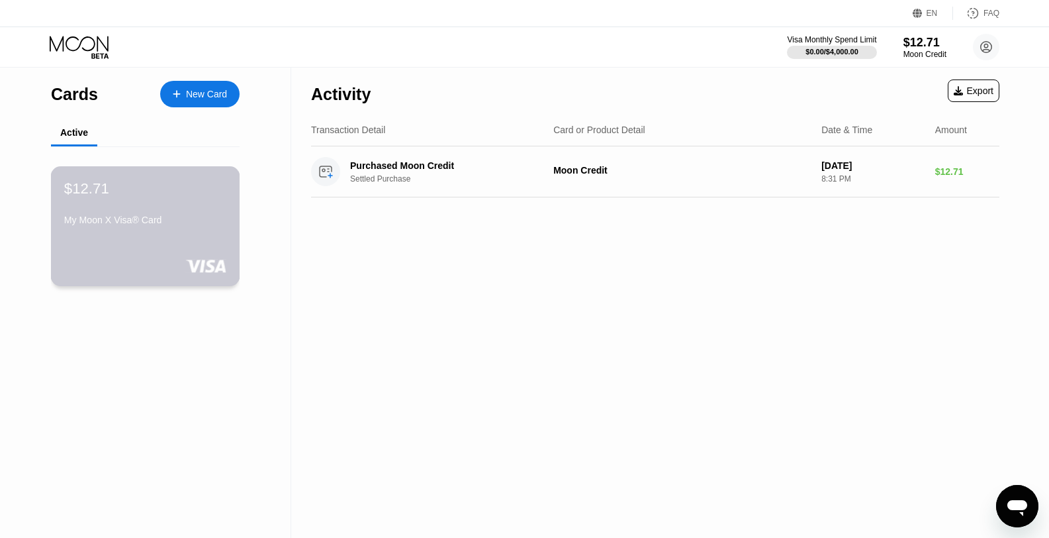
click at [192, 228] on div "My Moon X Visa® Card" at bounding box center [145, 223] width 162 height 16
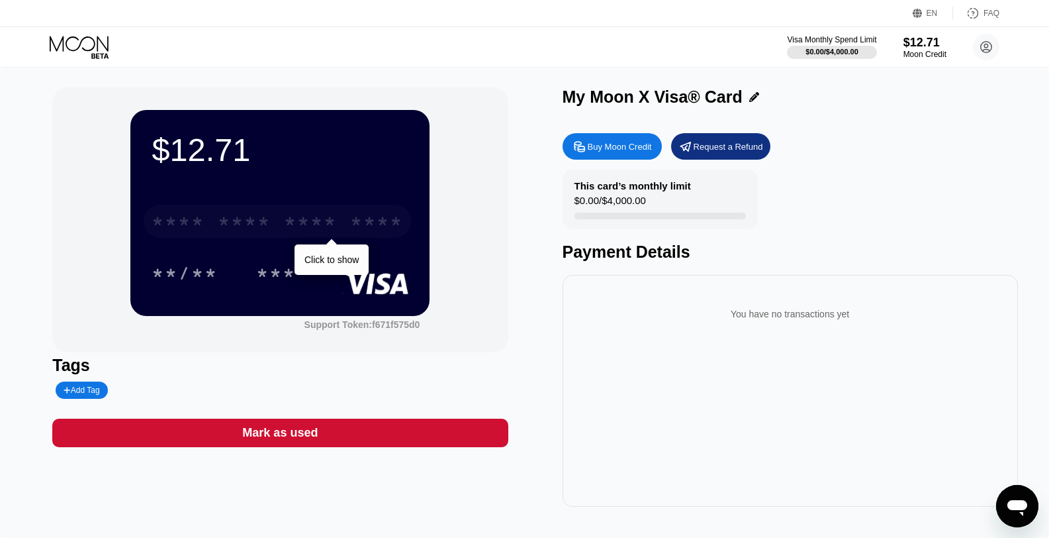
click at [242, 206] on div "* * * * * * * * * * * * ****" at bounding box center [277, 221] width 267 height 33
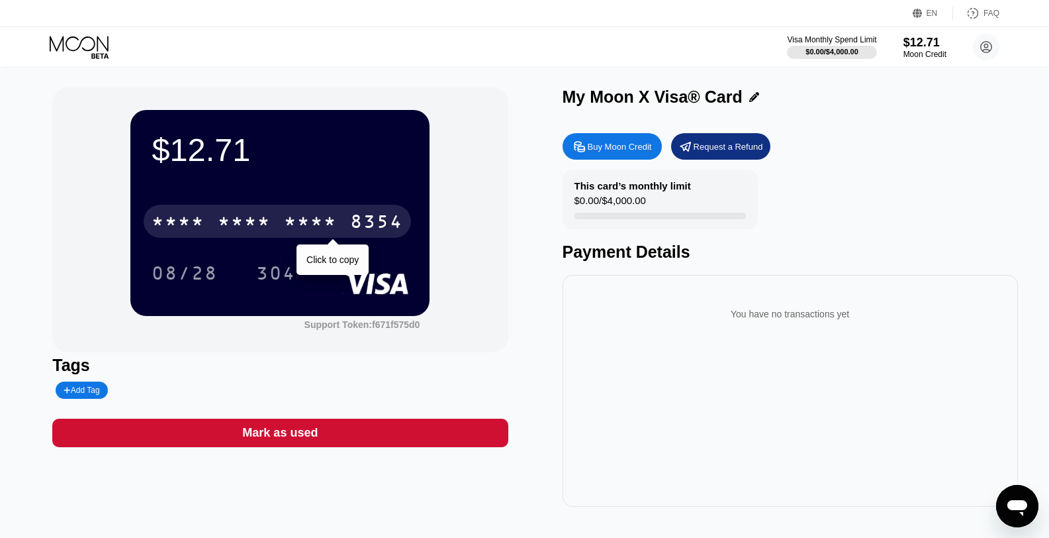
click at [249, 222] on div "* * * *" at bounding box center [244, 223] width 53 height 21
click at [249, 222] on div "6500" at bounding box center [244, 223] width 53 height 21
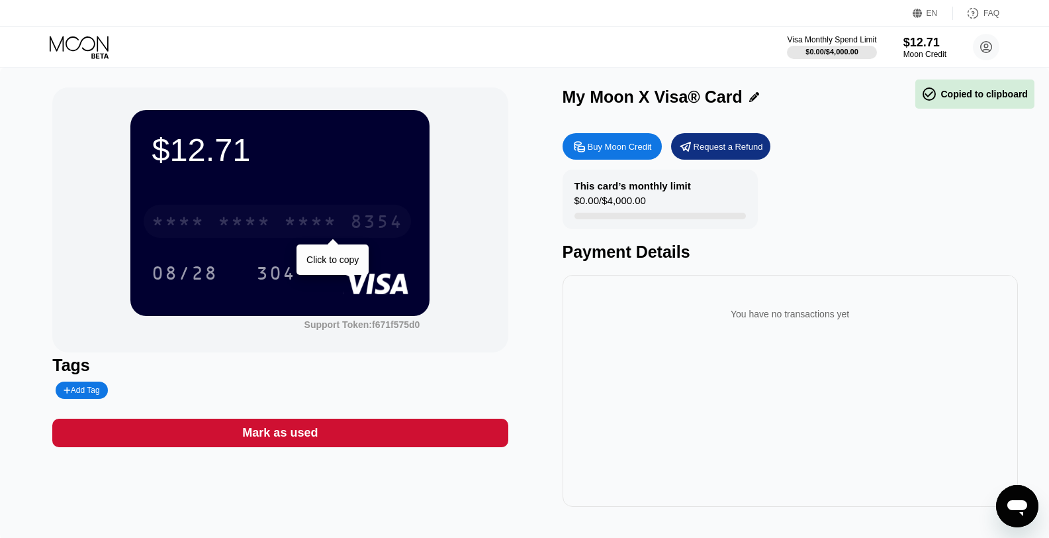
click at [249, 222] on div "* * * *" at bounding box center [244, 223] width 53 height 21
click at [350, 222] on div "8354" at bounding box center [376, 223] width 53 height 21
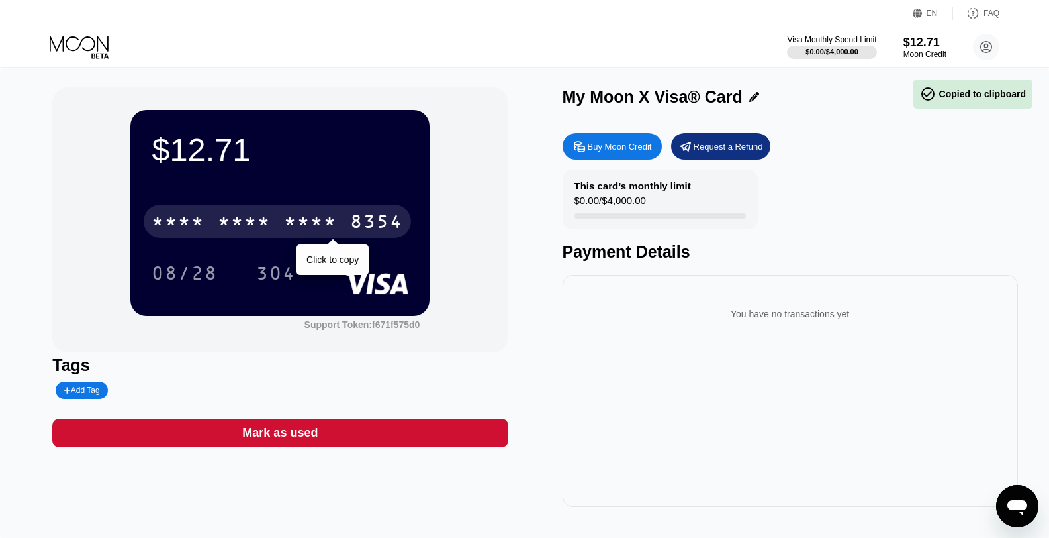
click at [249, 222] on div "* * * *" at bounding box center [244, 223] width 53 height 21
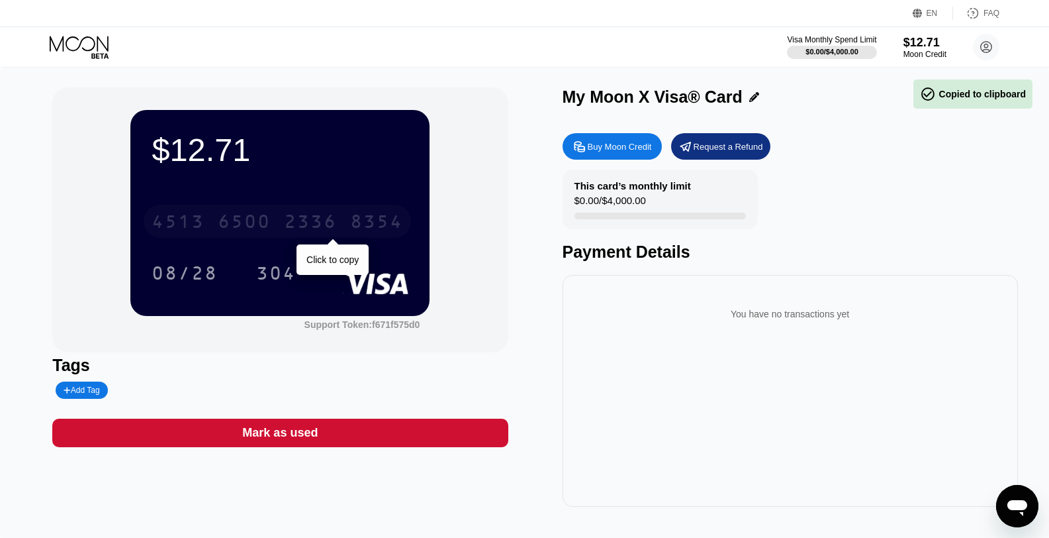
click at [249, 222] on div "6500" at bounding box center [244, 223] width 53 height 21
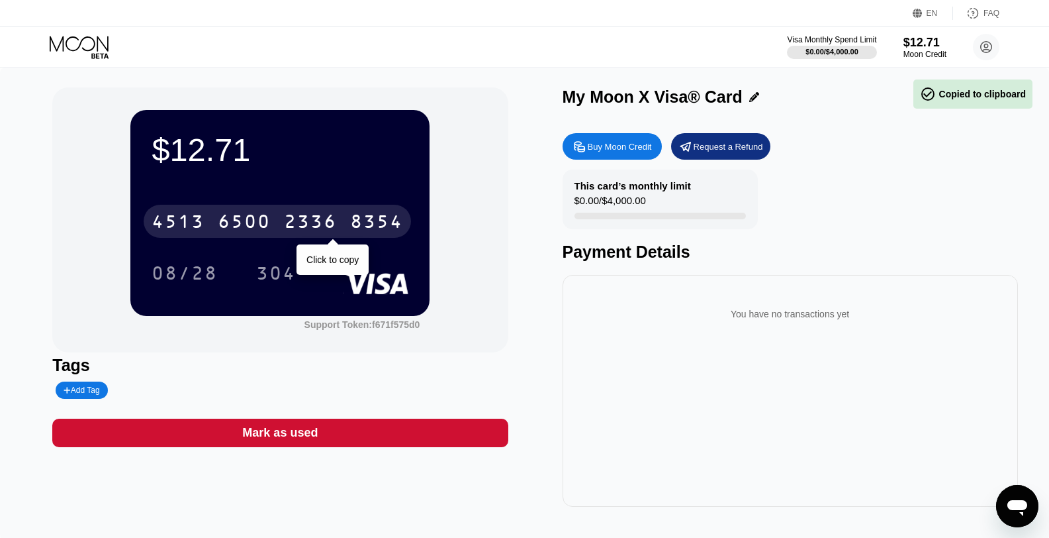
click at [249, 222] on div "6500" at bounding box center [244, 223] width 53 height 21
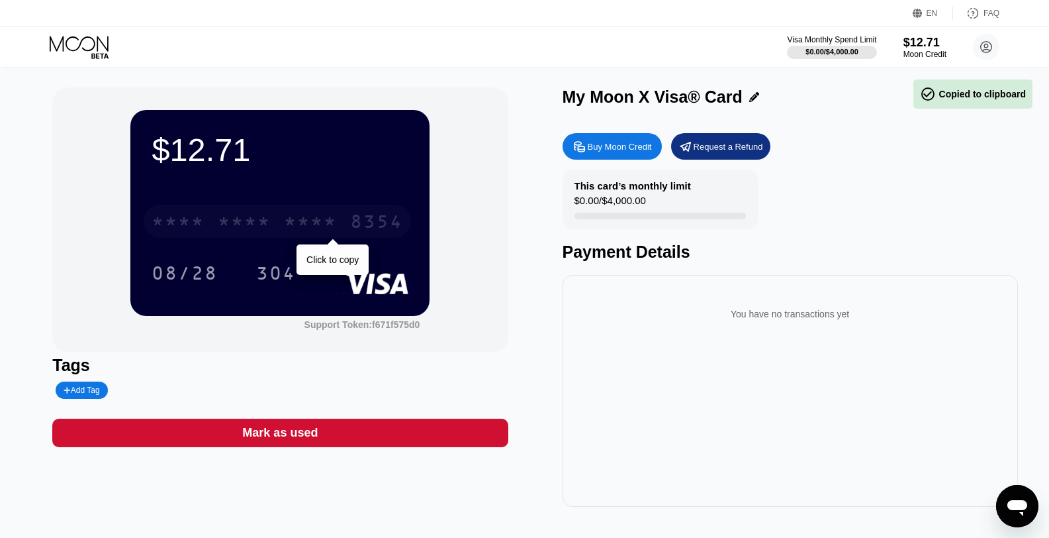
click at [249, 222] on div "* * * *" at bounding box center [244, 223] width 53 height 21
click at [350, 222] on div "8354" at bounding box center [376, 223] width 53 height 21
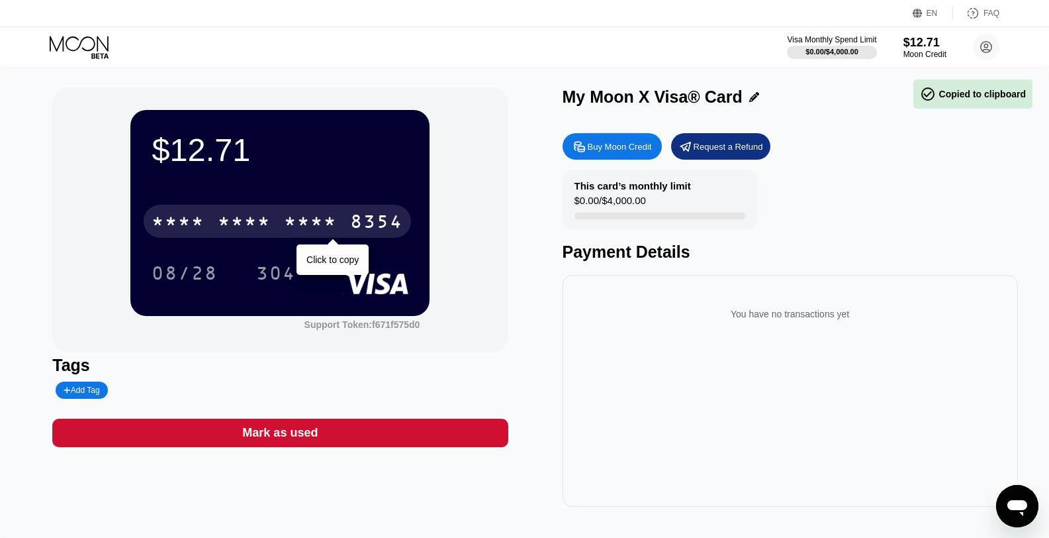
click at [250, 216] on div "* * * *" at bounding box center [244, 223] width 53 height 21
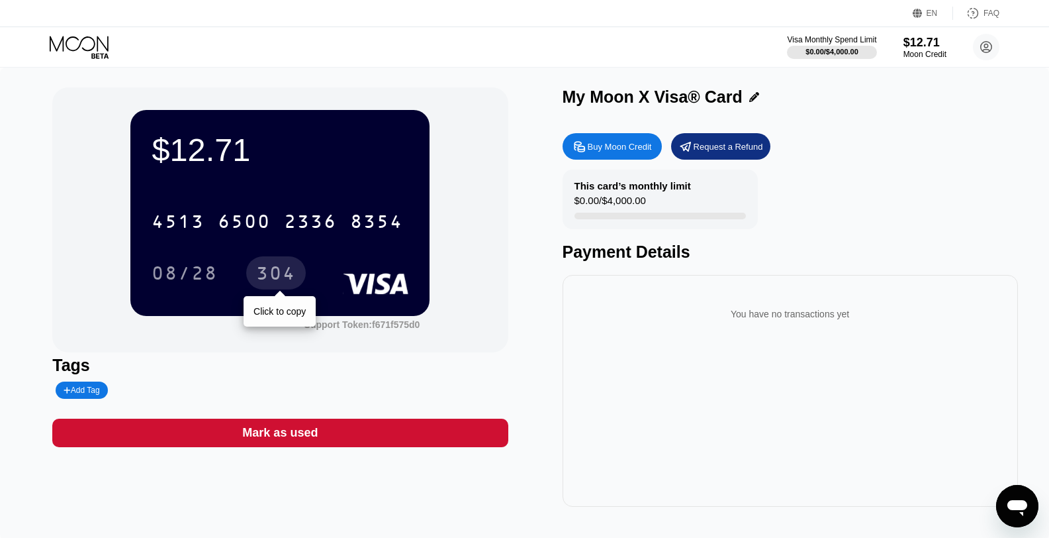
click at [263, 269] on div "304" at bounding box center [276, 274] width 40 height 21
drag, startPoint x: 263, startPoint y: 269, endPoint x: 169, endPoint y: 36, distance: 251.7
click at [263, 269] on div "304" at bounding box center [276, 274] width 40 height 21
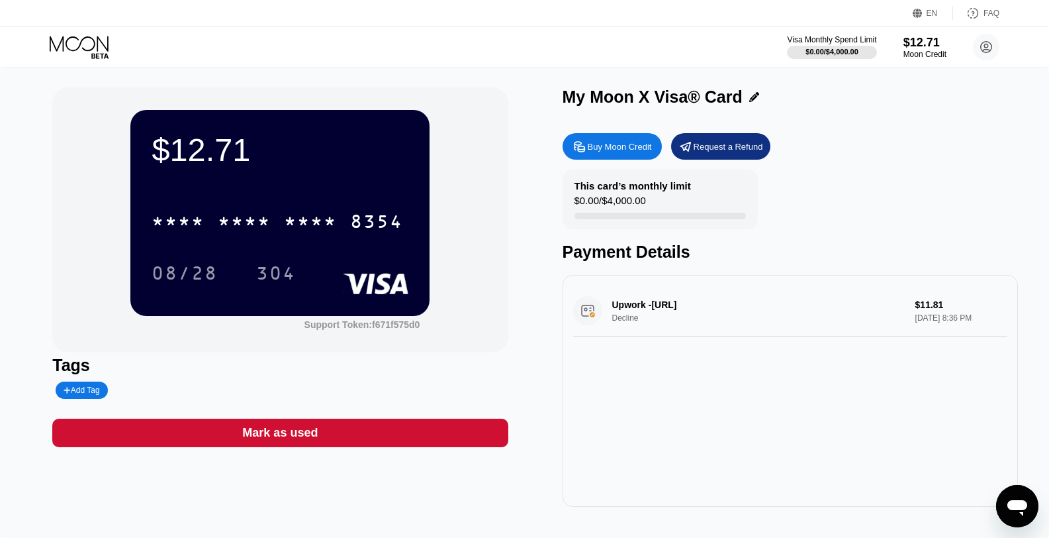
drag, startPoint x: 712, startPoint y: 309, endPoint x: 924, endPoint y: 311, distance: 211.9
click at [904, 311] on div "Upwork -[URL] Decline $11.81 [DATE] 8:36 PM" at bounding box center [790, 310] width 434 height 51
drag, startPoint x: 909, startPoint y: 308, endPoint x: 951, endPoint y: 305, distance: 42.5
click at [957, 303] on div "Upwork -[URL] Decline $11.81 [DATE] 8:36 PM" at bounding box center [790, 310] width 434 height 51
drag, startPoint x: 919, startPoint y: 307, endPoint x: 892, endPoint y: 308, distance: 26.5
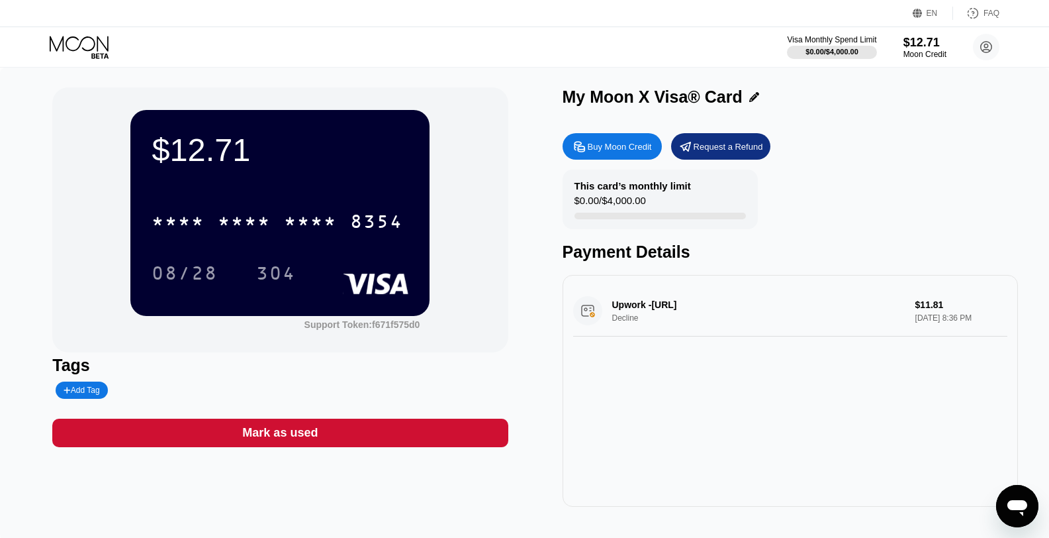
click at [892, 308] on div "Upwork -[URL] Decline $11.81 [DATE] 8:36 PM" at bounding box center [790, 310] width 434 height 51
click at [943, 388] on div "Upwork -[URL] Decline $11.81 [DATE] 8:36 PM" at bounding box center [791, 391] width 456 height 232
click at [616, 149] on div "Buy Moon Credit" at bounding box center [620, 146] width 64 height 11
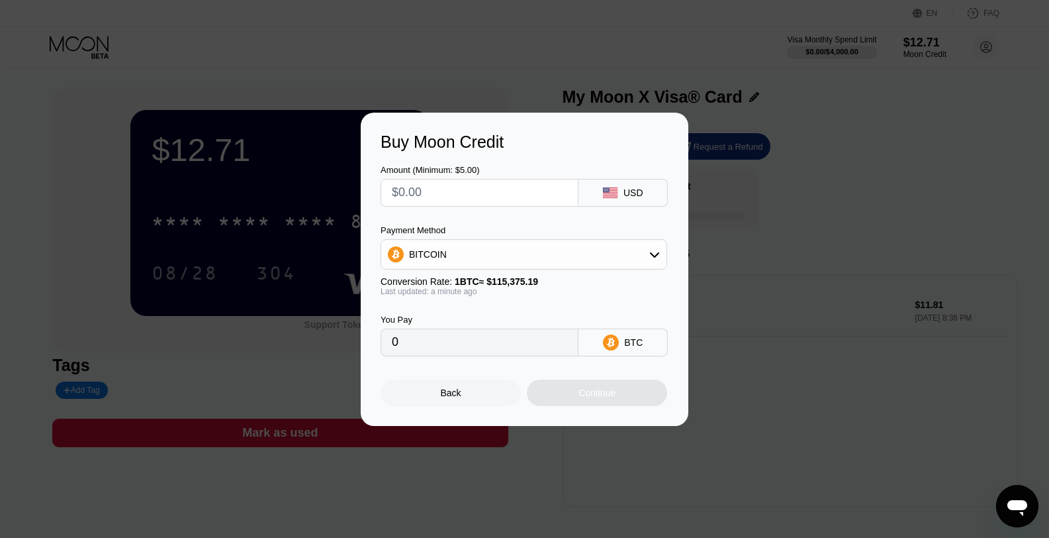
click at [452, 197] on input "text" at bounding box center [479, 192] width 175 height 26
click at [582, 257] on div "BITCOIN" at bounding box center [523, 254] width 285 height 26
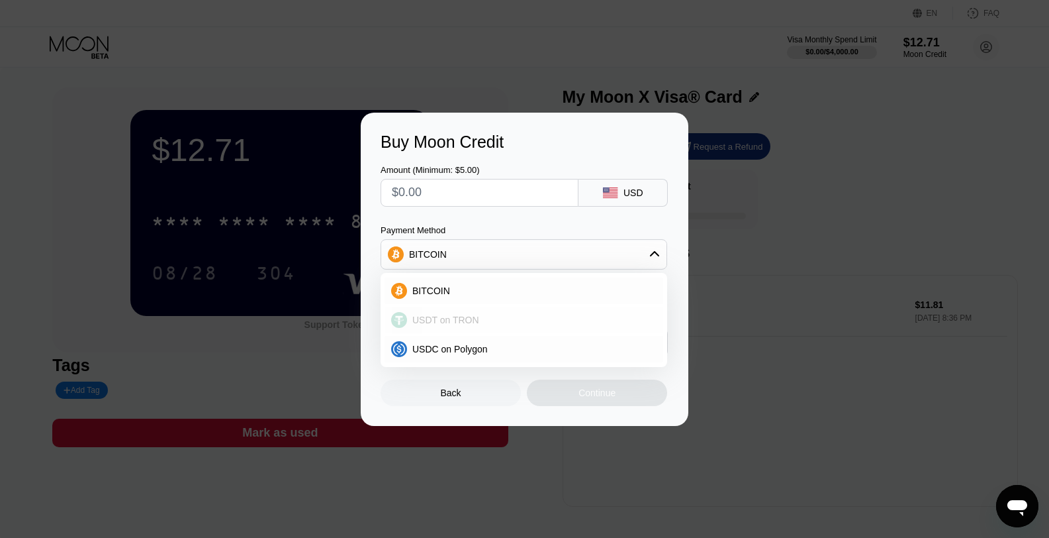
click at [472, 314] on span "USDT on TRON" at bounding box center [445, 319] width 67 height 11
type input "0.00"
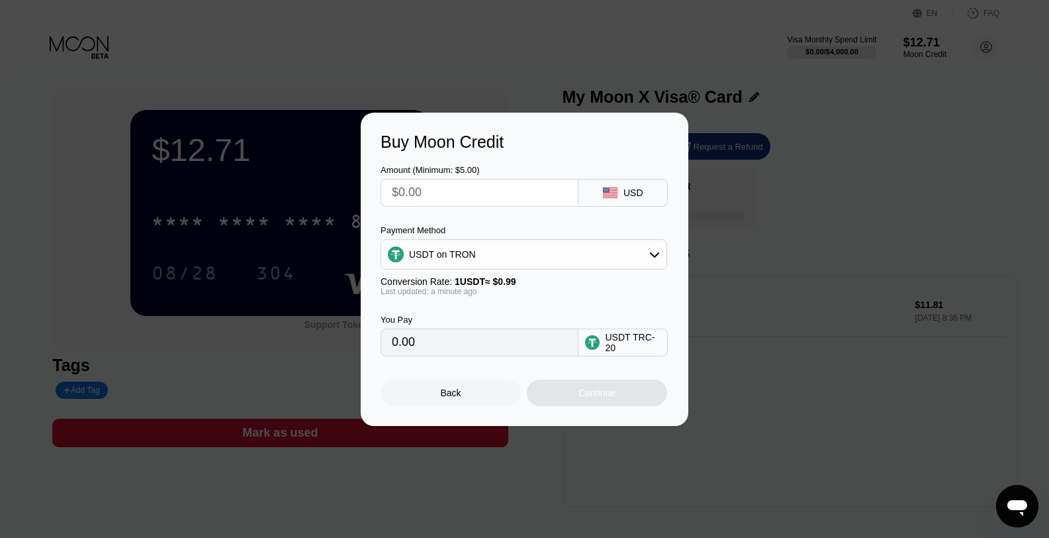
click at [471, 188] on input "text" at bounding box center [479, 192] width 175 height 26
type input "$1"
type input "1.01"
type input "$1"
click at [445, 395] on div "Back" at bounding box center [451, 392] width 21 height 11
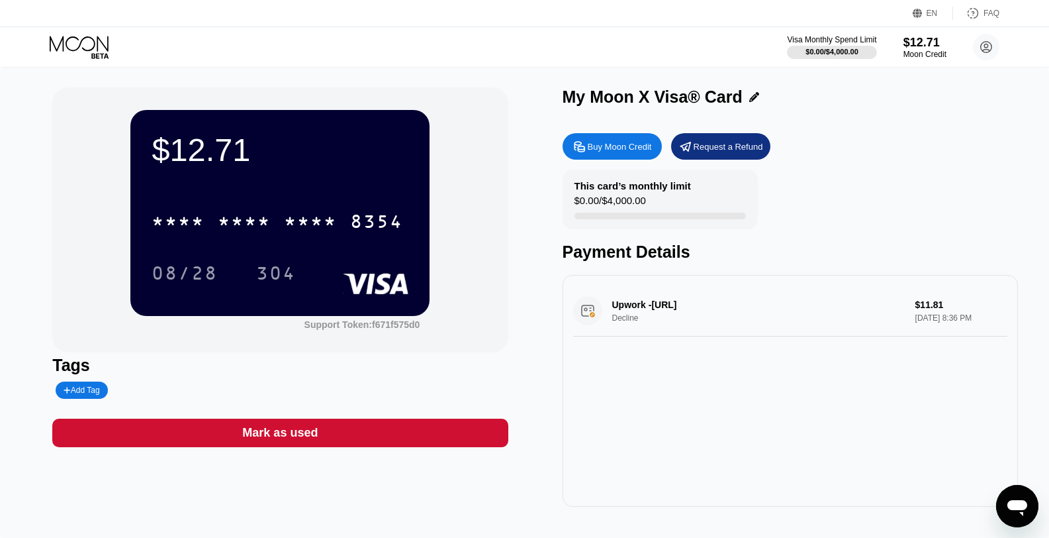
drag, startPoint x: 652, startPoint y: 395, endPoint x: 730, endPoint y: 309, distance: 115.8
click at [652, 393] on div "Upwork -847515020MembershUpwork.com/biIE Decline $11.81 Sep 19, 2025 8:36 PM" at bounding box center [791, 391] width 456 height 232
click at [777, 292] on div "Upwork -847515020MembershUpwork.com/biIE Decline $11.81 Sep 19, 2025 8:36 PM" at bounding box center [790, 310] width 434 height 51
click at [906, 41] on div "$12.71" at bounding box center [925, 42] width 44 height 14
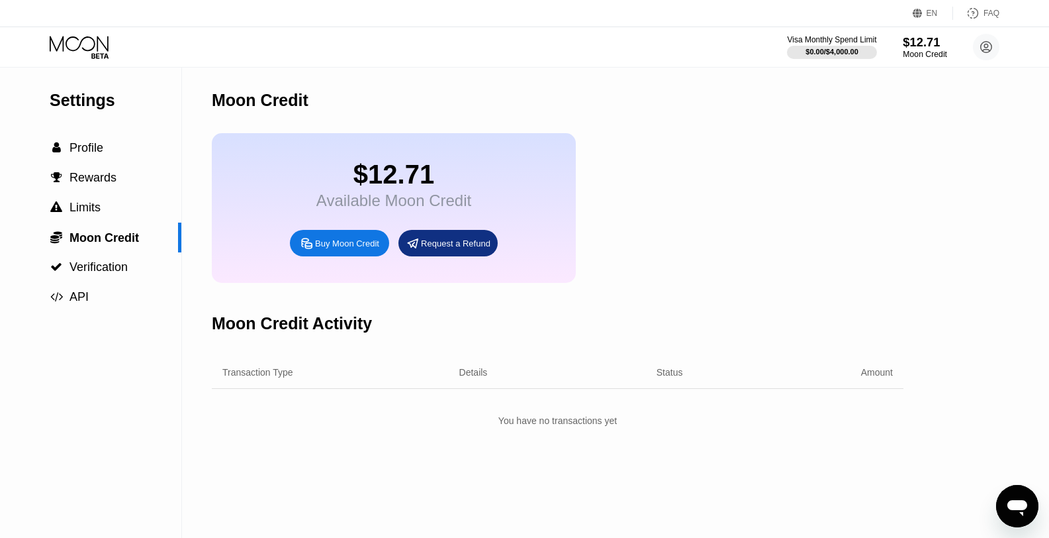
click at [920, 44] on div "$12.71" at bounding box center [925, 42] width 44 height 14
drag, startPoint x: 901, startPoint y: 121, endPoint x: 700, endPoint y: 117, distance: 201.3
click at [900, 122] on div "Moon Credit" at bounding box center [558, 101] width 692 height 66
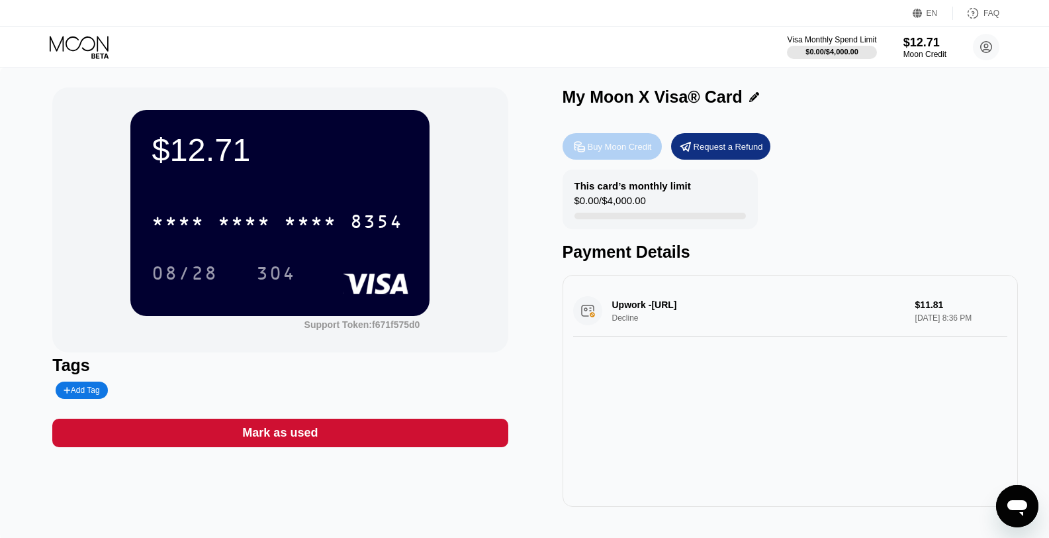
click at [628, 142] on div "Buy Moon Credit" at bounding box center [620, 146] width 64 height 11
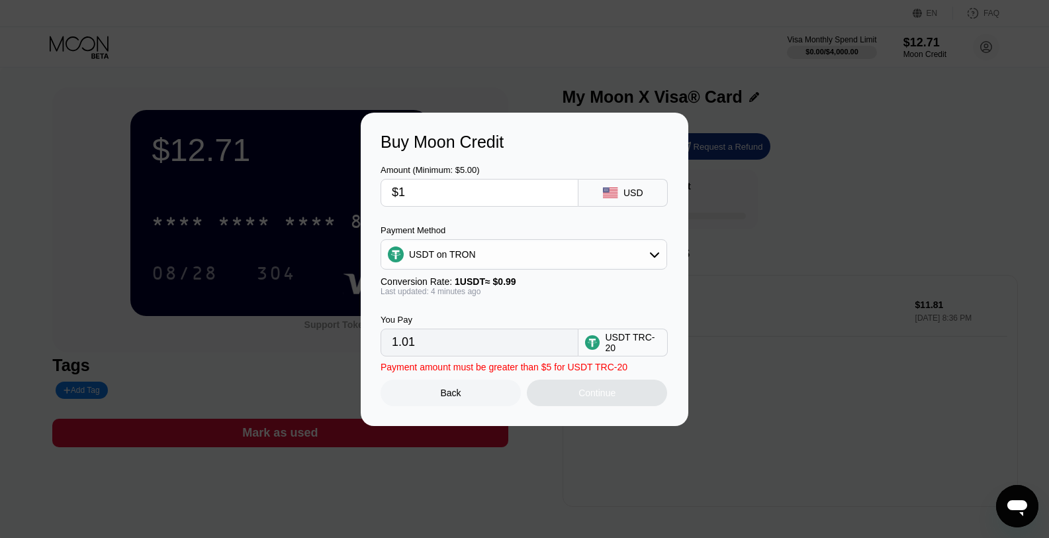
drag, startPoint x: 604, startPoint y: 277, endPoint x: 541, endPoint y: 279, distance: 63.0
click at [428, 195] on input "$1" at bounding box center [479, 192] width 175 height 26
type input "0.00"
type input "$5"
type input "5.05"
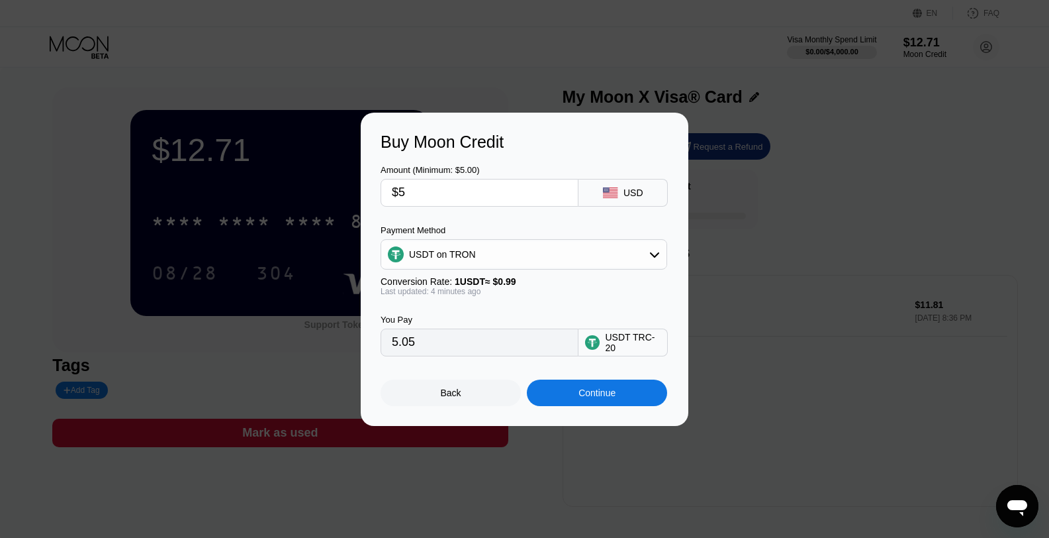
type input "$5"
click at [623, 388] on div "Continue" at bounding box center [597, 392] width 140 height 26
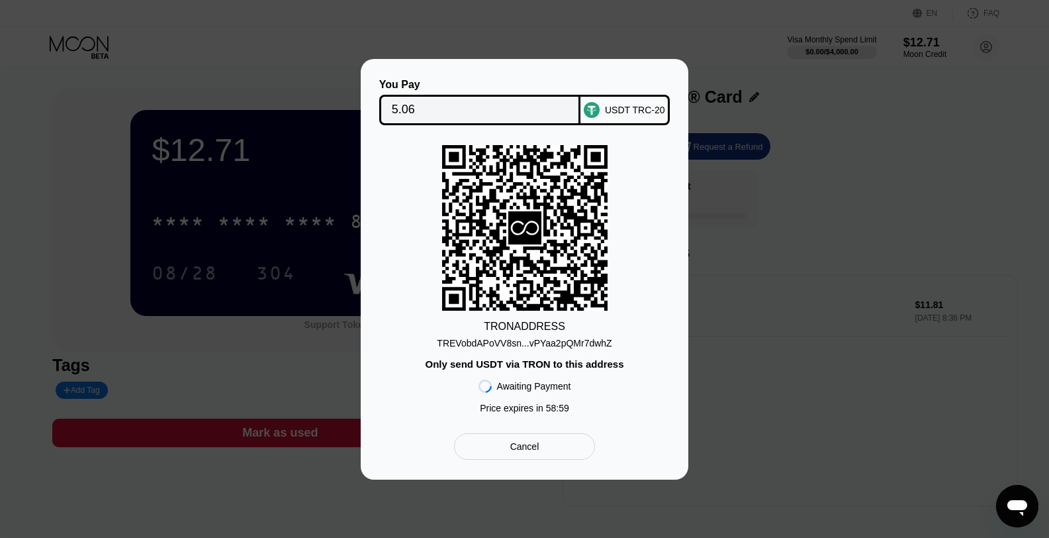
click at [577, 343] on div "TREVobdAPoVV8sn...vPYaa2pQMr7dwhZ" at bounding box center [524, 343] width 175 height 11
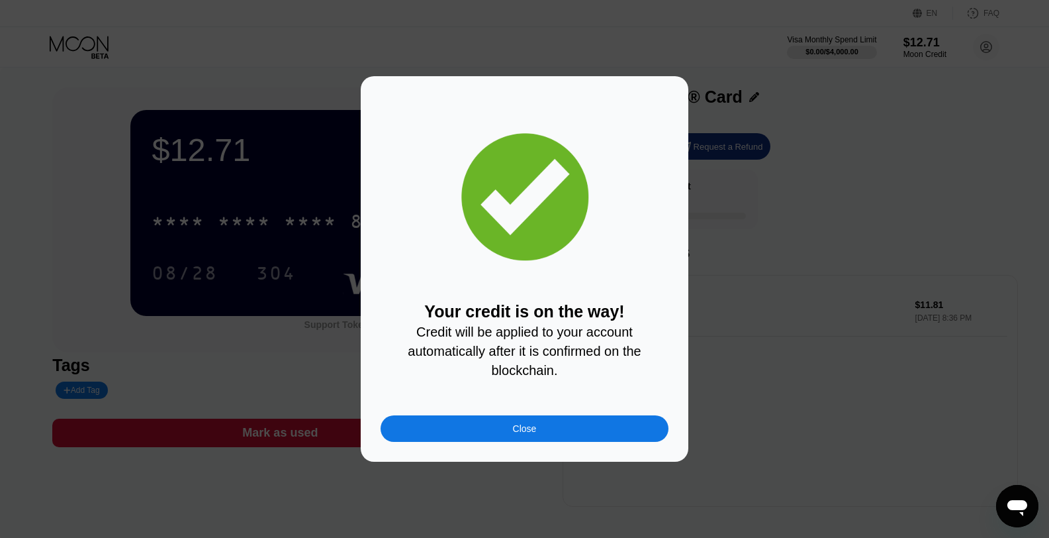
click at [624, 432] on div "Close" at bounding box center [525, 428] width 288 height 26
click at [624, 432] on div at bounding box center [529, 269] width 1059 height 538
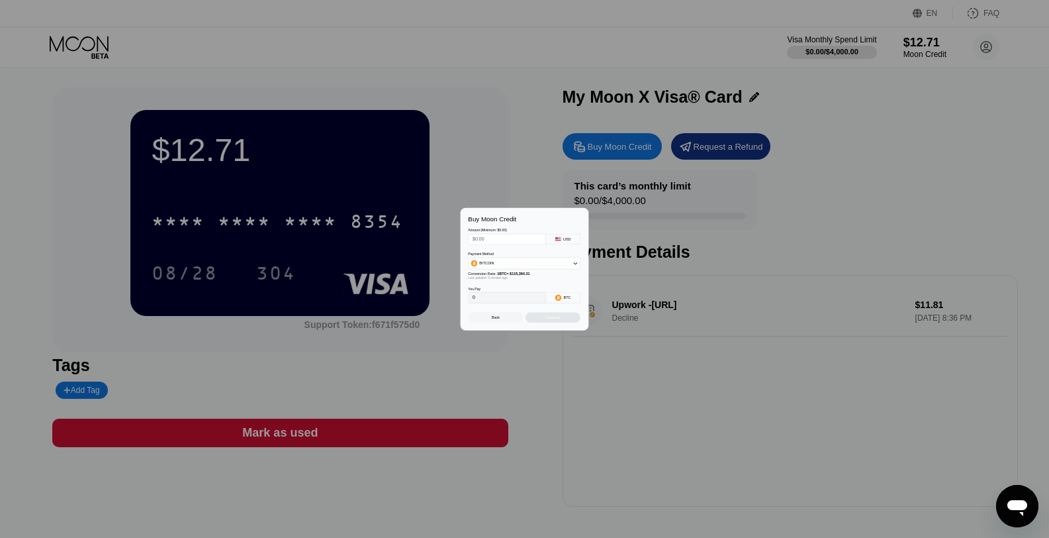
drag, startPoint x: 624, startPoint y: 432, endPoint x: 754, endPoint y: 446, distance: 131.1
click at [624, 433] on div at bounding box center [529, 269] width 1059 height 538
